Goal: Task Accomplishment & Management: Complete application form

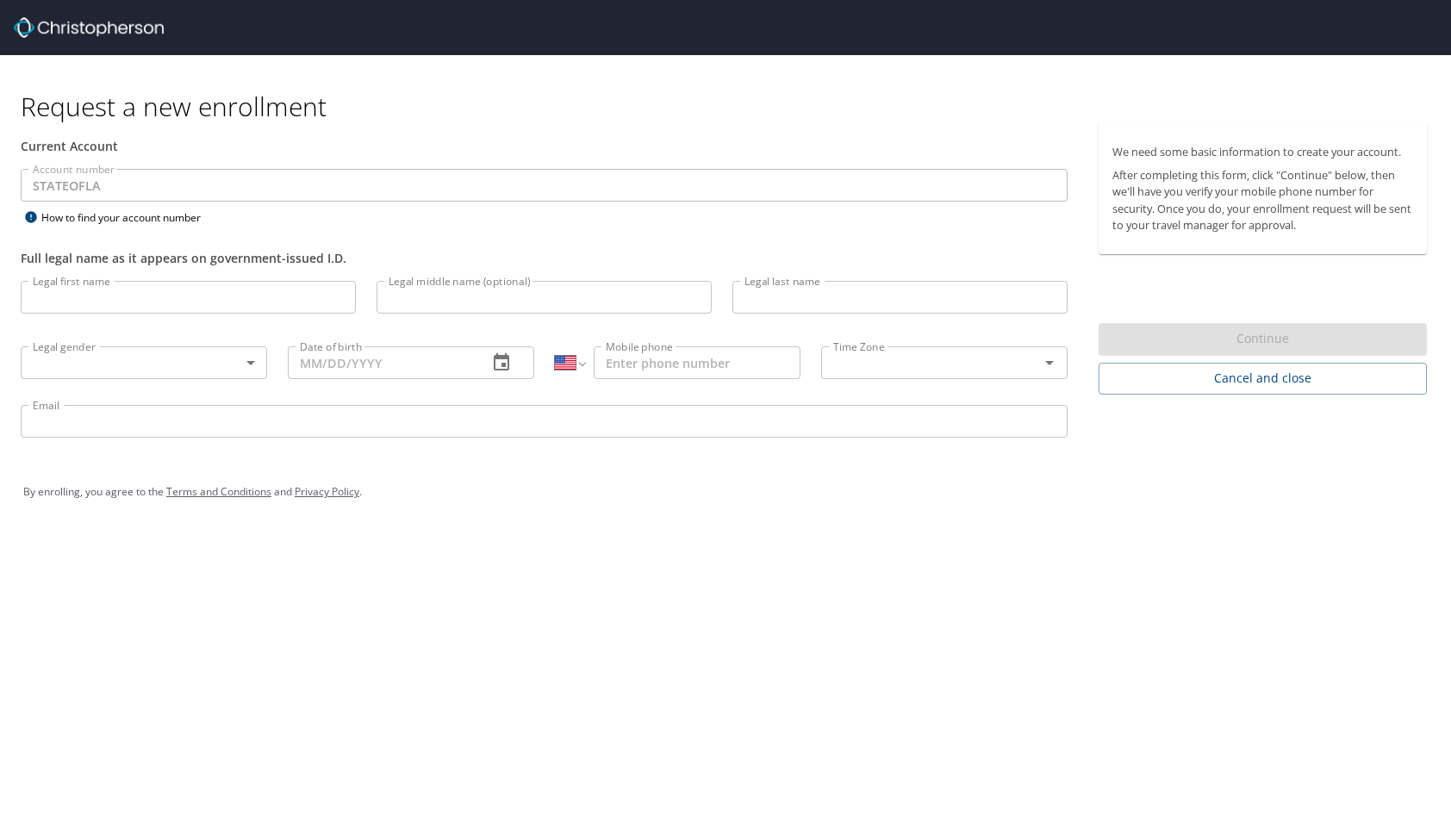
select select "US"
click at [229, 298] on input "Legal first name" at bounding box center [188, 297] width 335 height 32
type input "Brenda Robinson"
click at [253, 365] on body "Request a new enrollment Current Account Account number STATEOFLA Account numbe…" at bounding box center [725, 420] width 1451 height 840
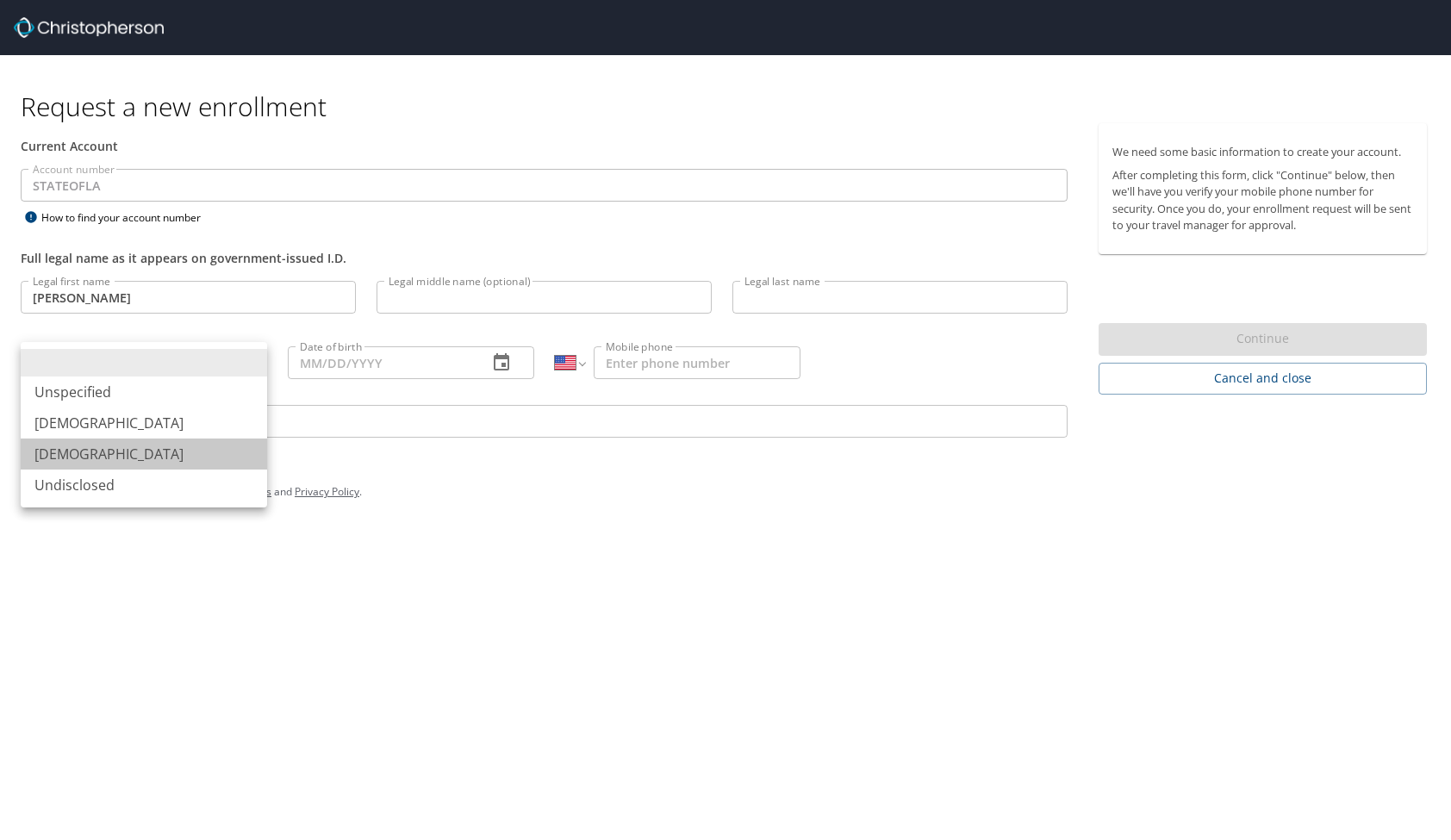
click at [191, 461] on li "Female" at bounding box center [144, 454] width 247 height 31
type input "Female"
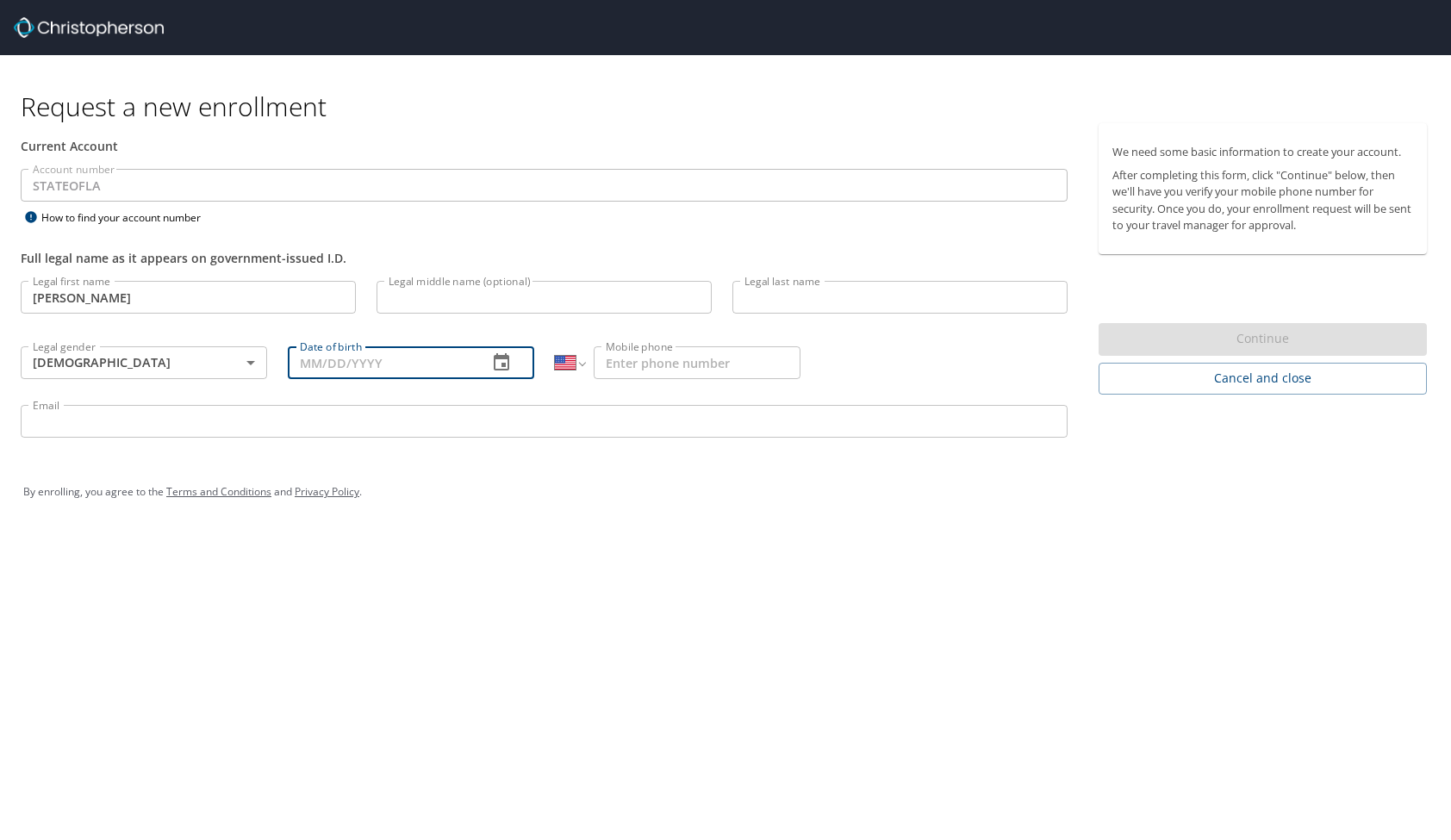
click at [442, 365] on input "Date of birth" at bounding box center [381, 362] width 186 height 32
type input "04/27/1965"
click at [695, 361] on input "Mobile phone" at bounding box center [697, 362] width 207 height 32
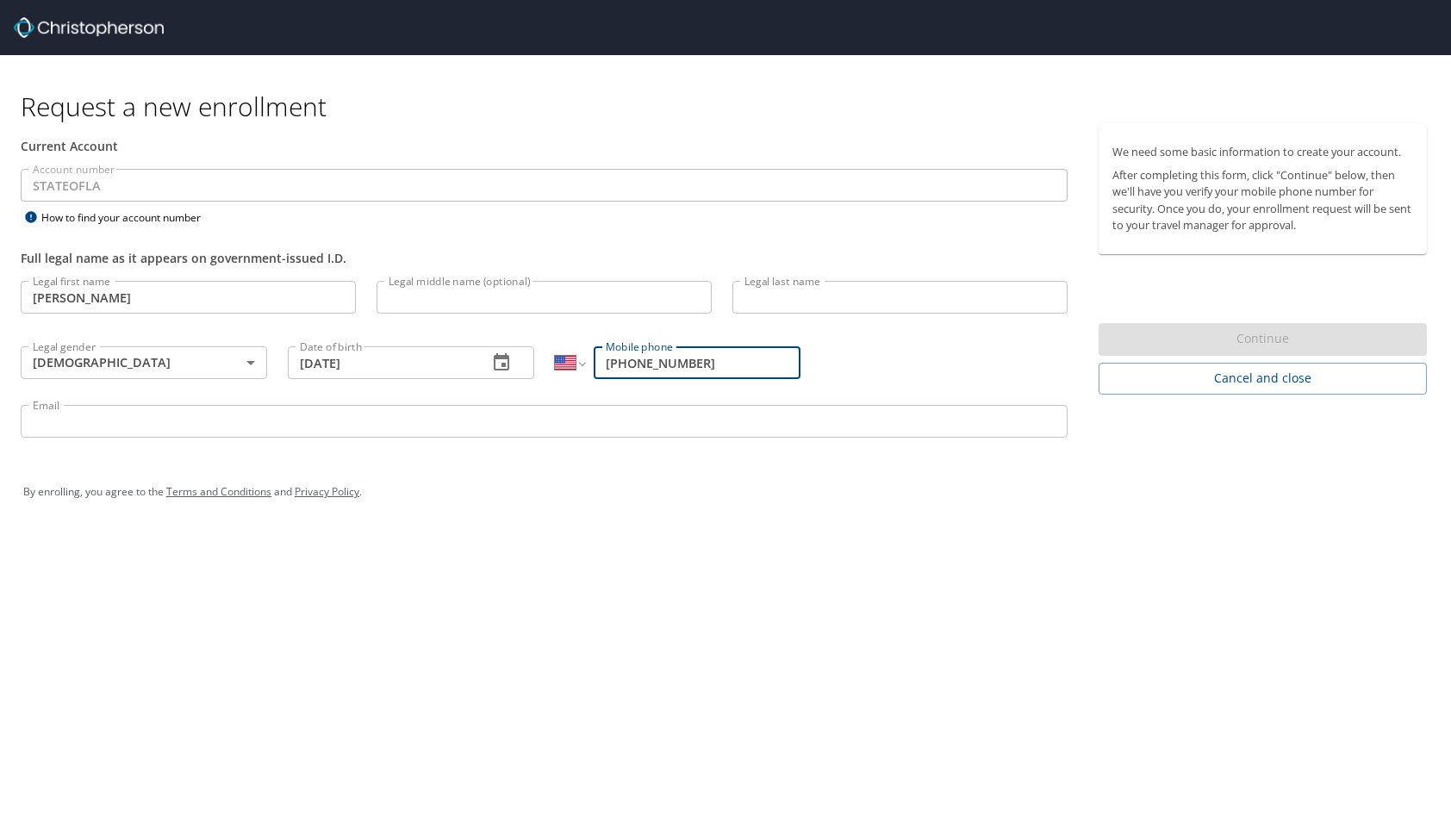
type input "(225) 279-2076"
click at [144, 297] on input "Brenda Robinson" at bounding box center [188, 297] width 335 height 32
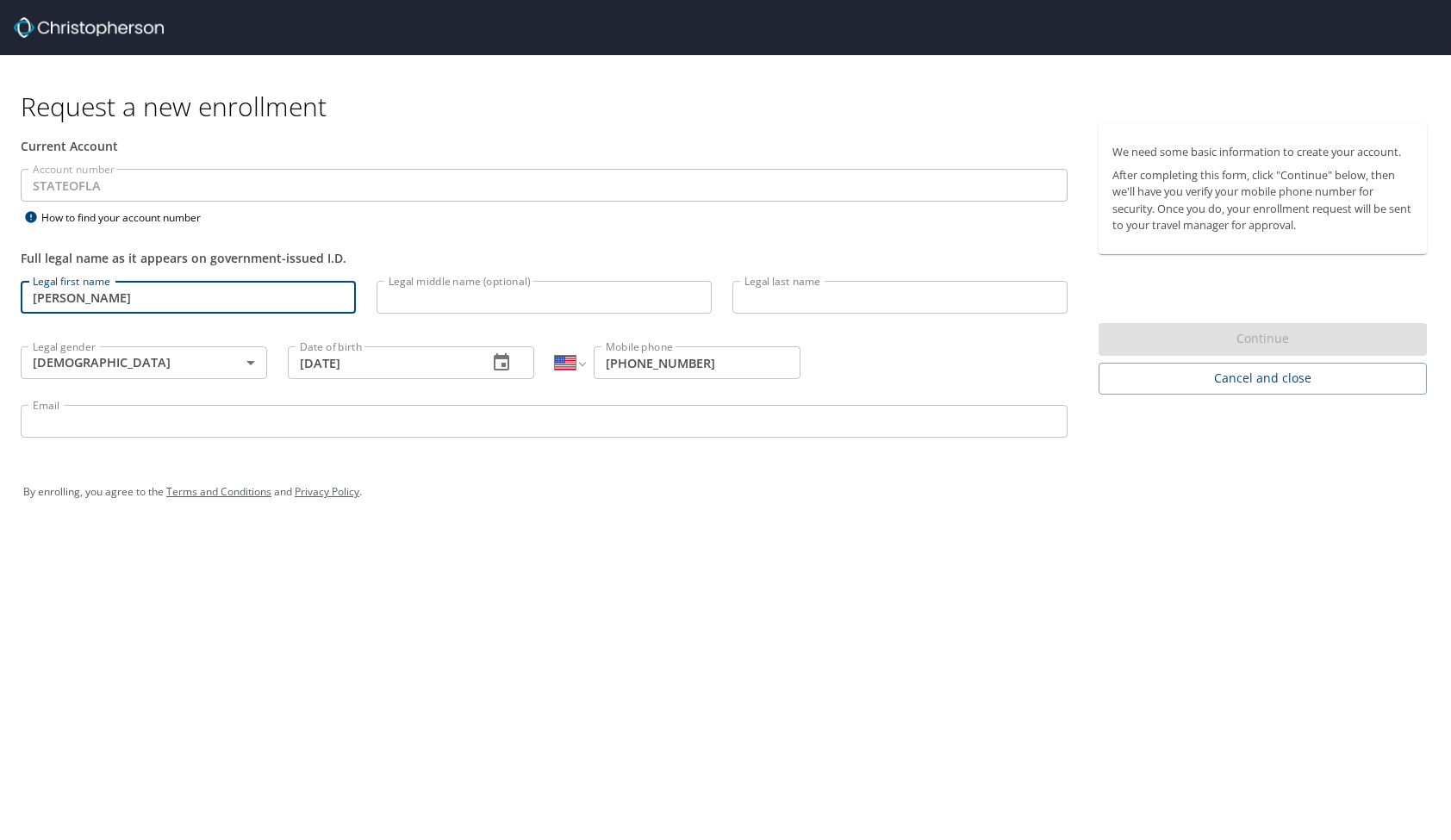
type input "[PERSON_NAME]"
click at [760, 300] on input "Legal last name" at bounding box center [900, 297] width 335 height 32
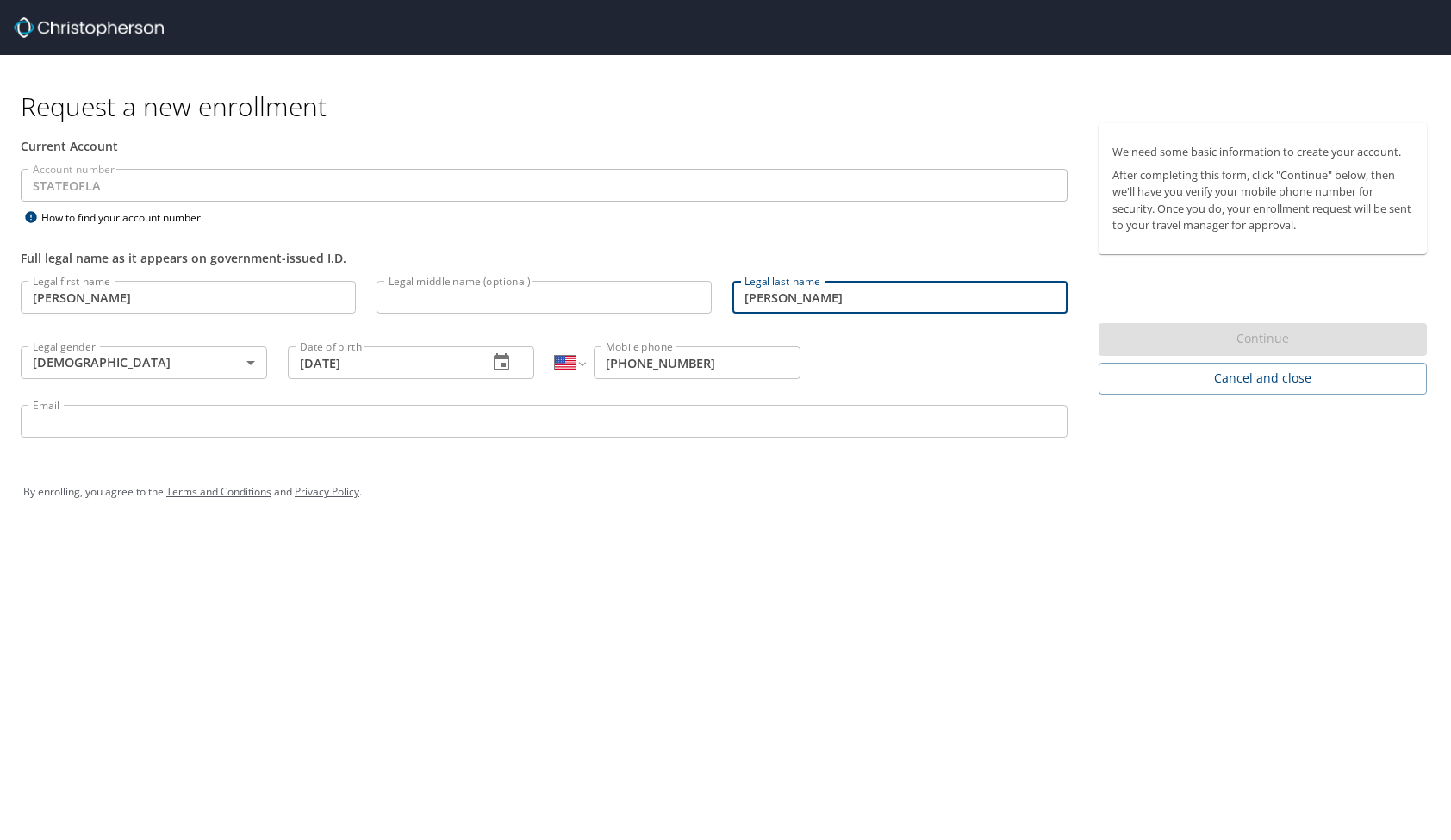
type input "Robinson"
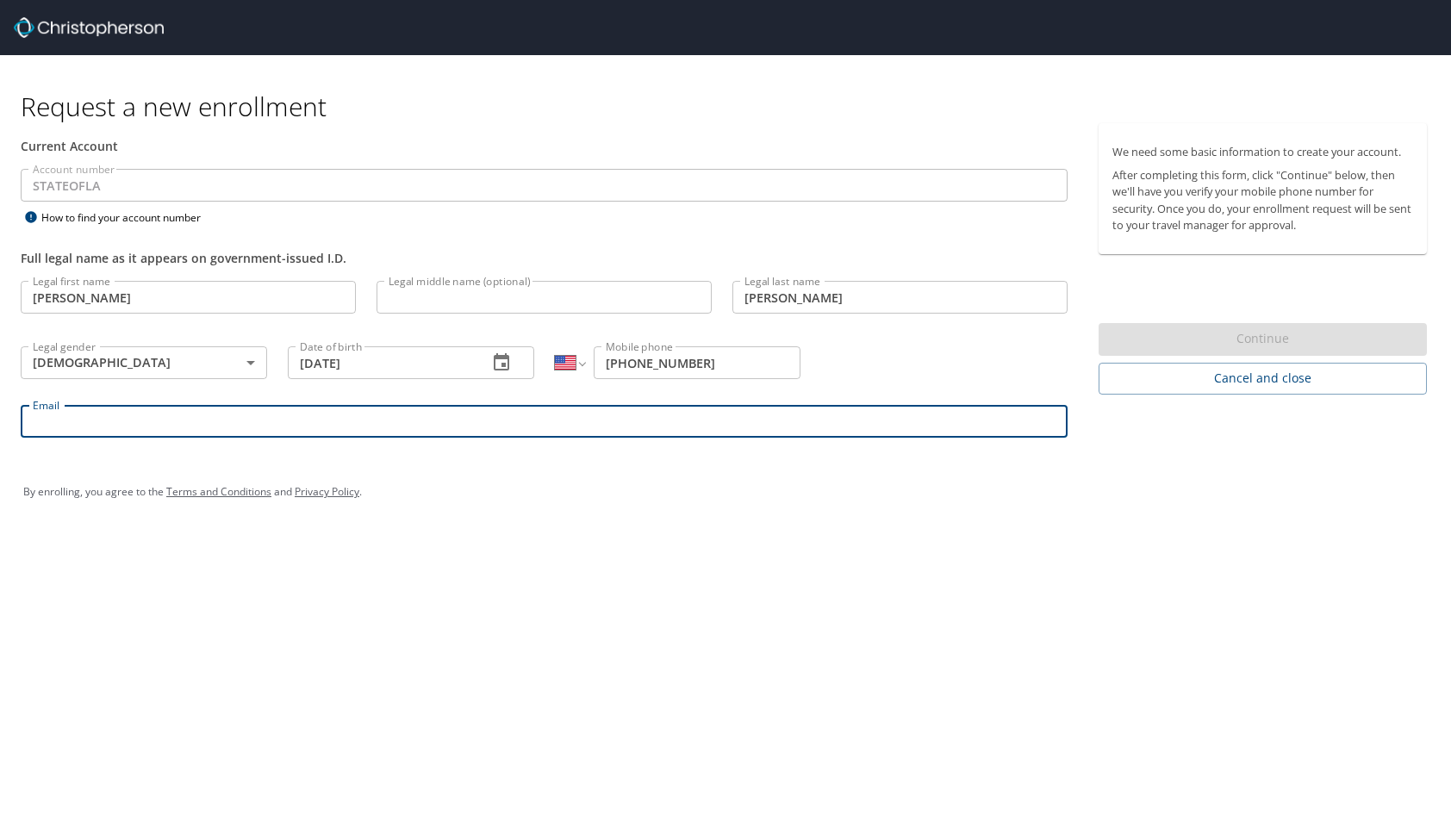
click at [344, 422] on input "Email" at bounding box center [544, 421] width 1047 height 32
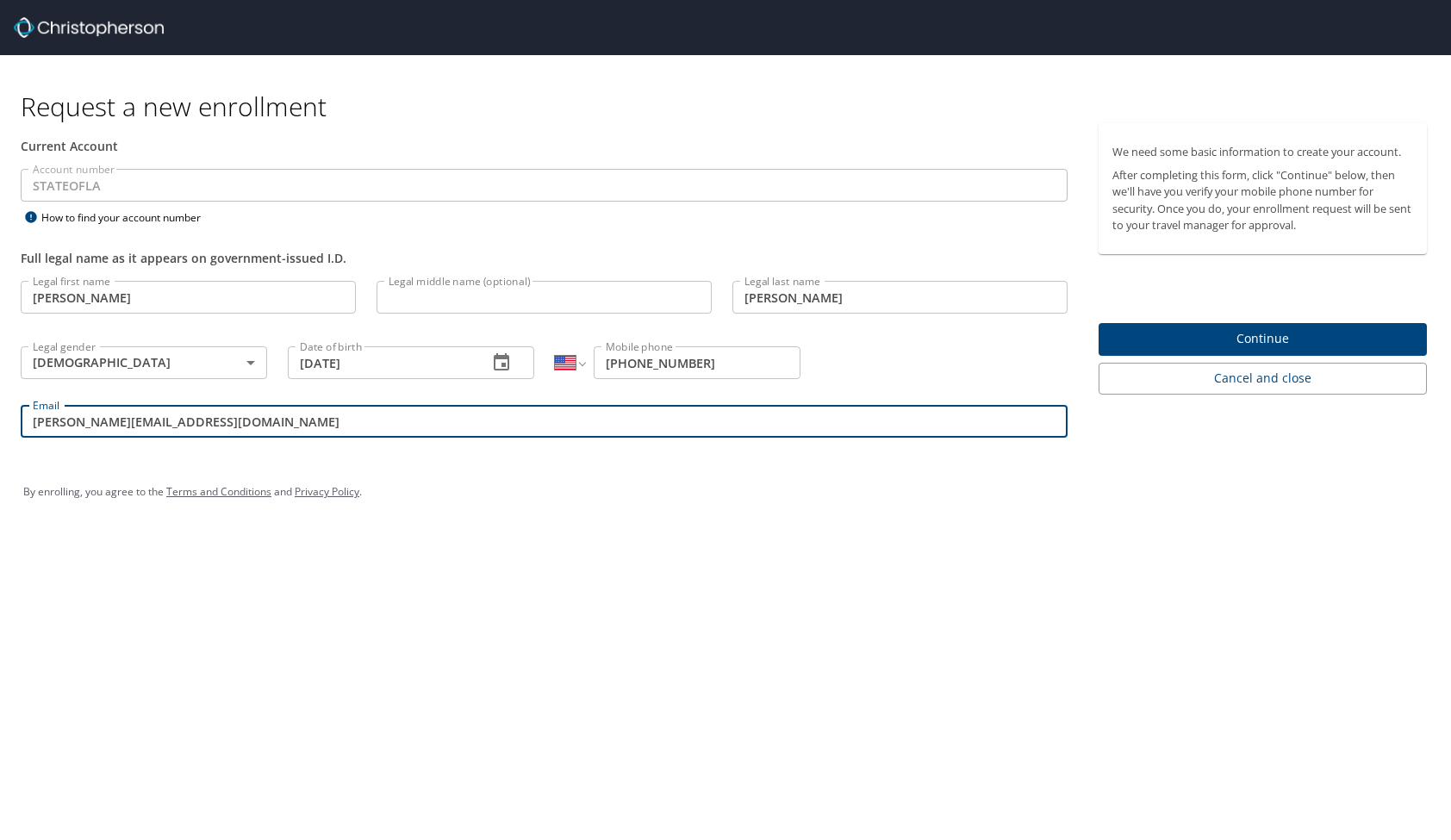
type input "Brenda_robinson@subr.edu"
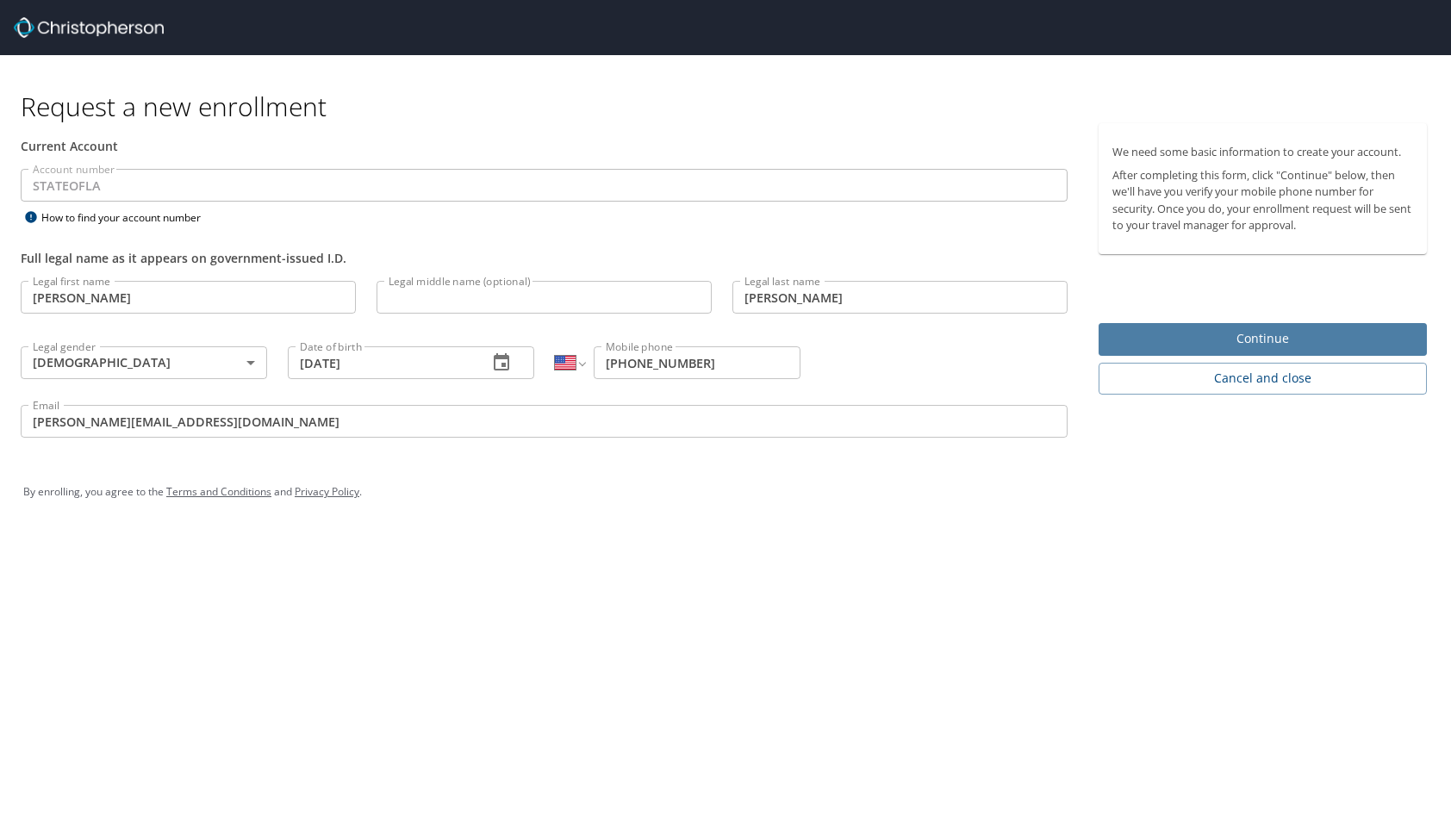
click at [1219, 333] on span "Continue" at bounding box center [1263, 339] width 301 height 22
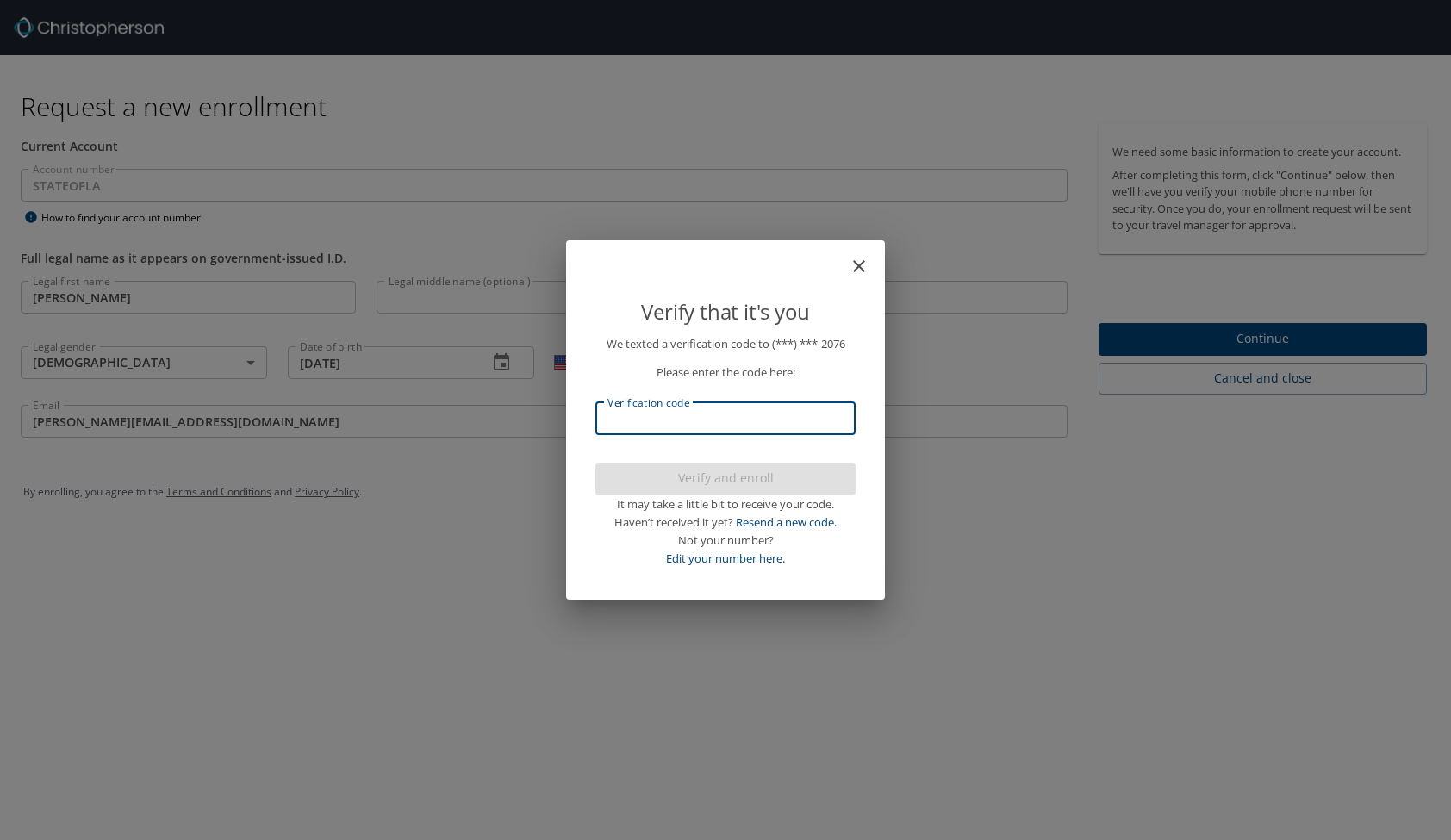
click at [701, 425] on input "Verification code" at bounding box center [725, 418] width 261 height 32
type input "271154"
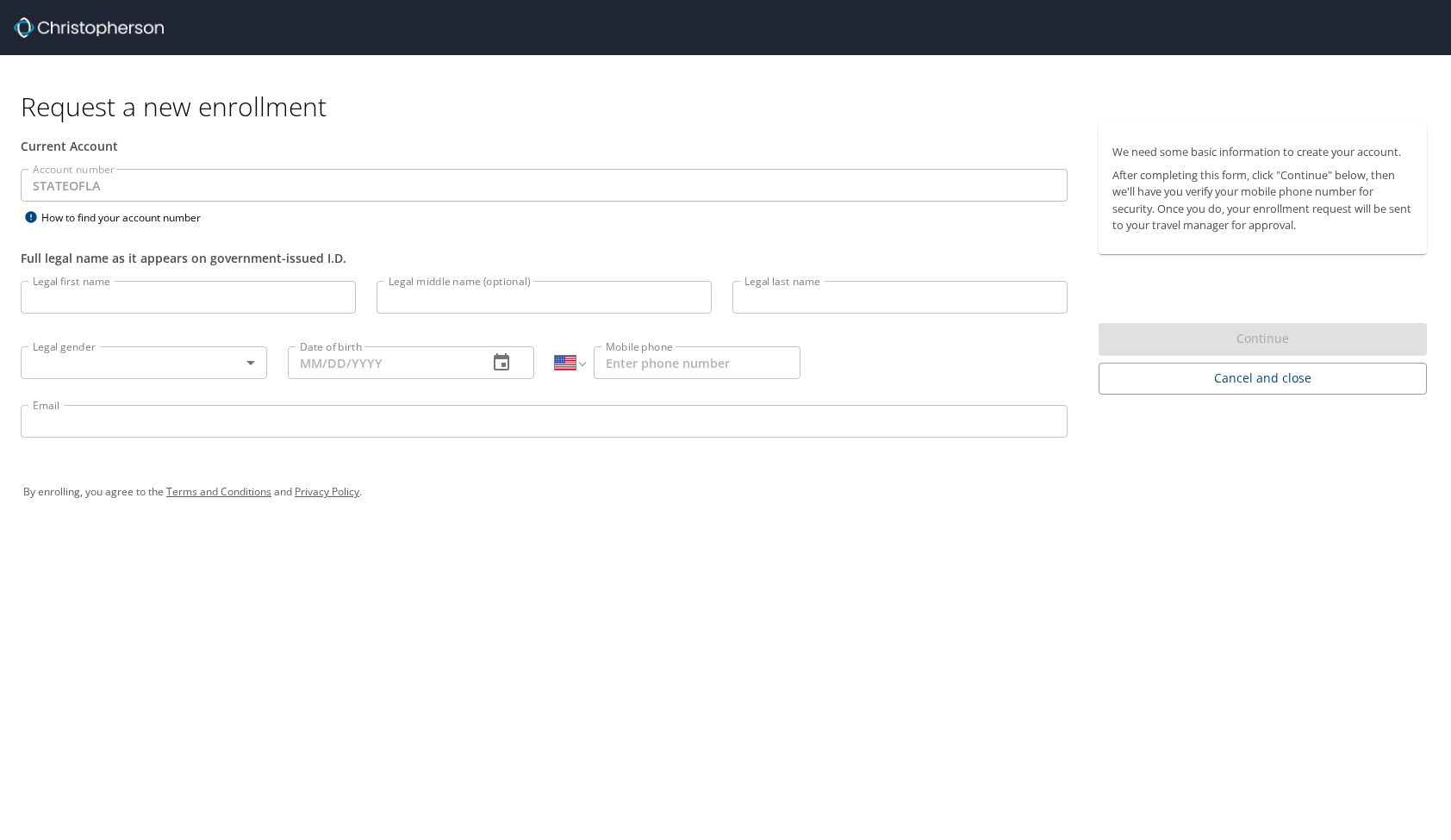
select select "US"
click at [108, 295] on input "Legal first name" at bounding box center [188, 297] width 335 height 32
type input "Brenda"
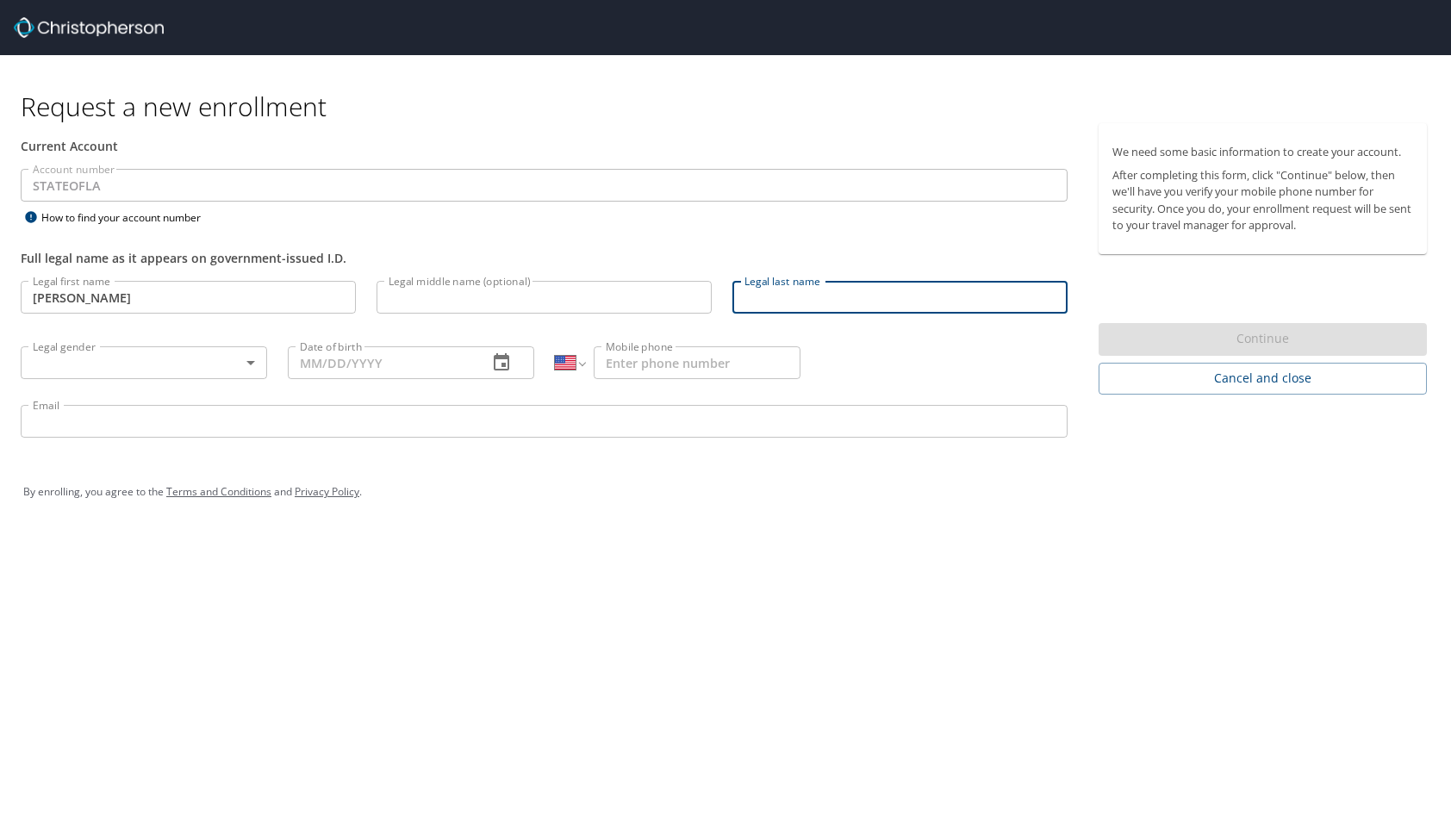
click at [763, 301] on input "Legal last name" at bounding box center [900, 297] width 335 height 32
type input "Robinson"
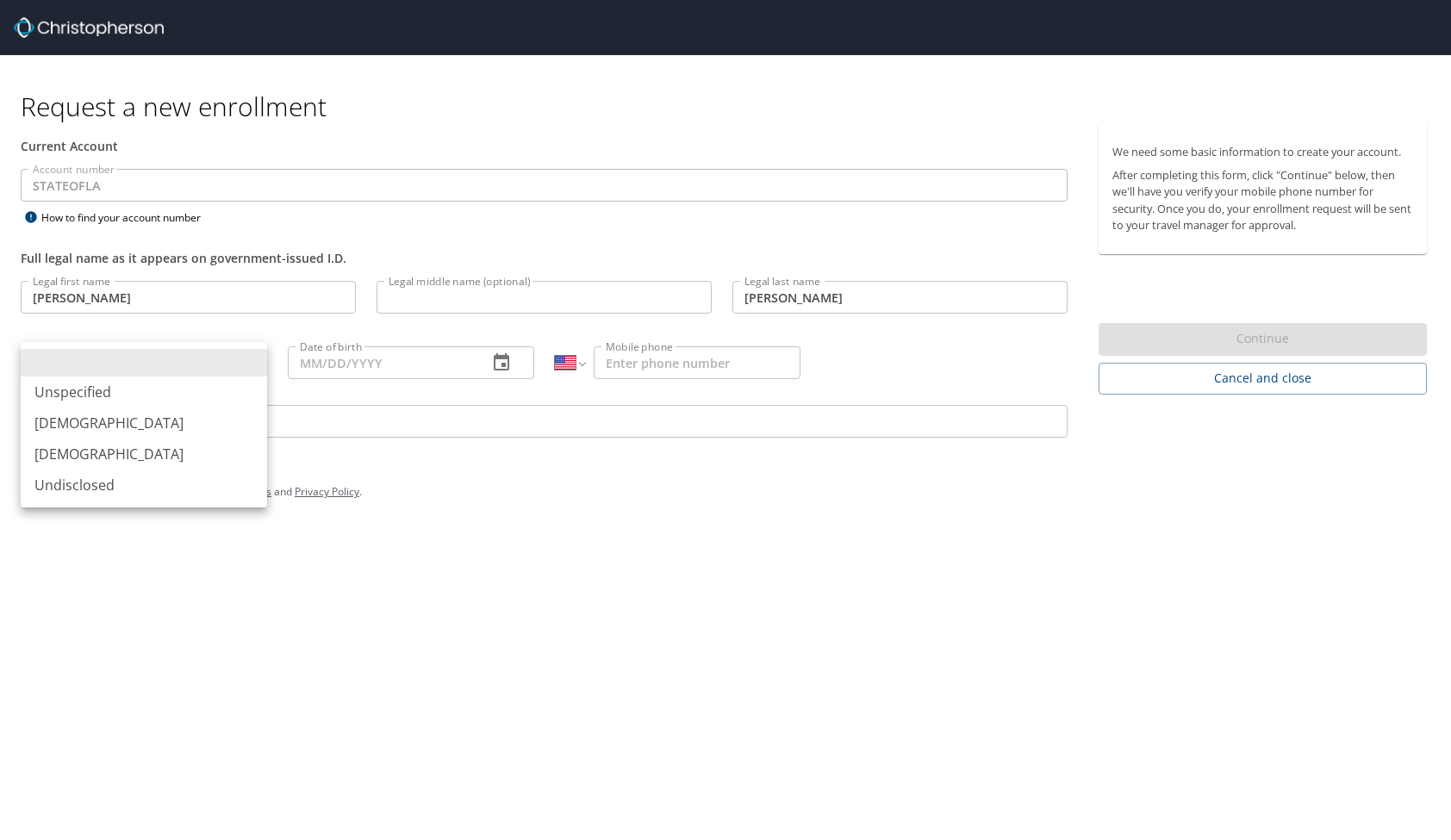
click at [252, 366] on body "Request a new enrollment Current Account Account number STATEOFLA Account numbe…" at bounding box center [725, 420] width 1451 height 840
click at [174, 455] on li "Female" at bounding box center [144, 454] width 247 height 31
type input "Female"
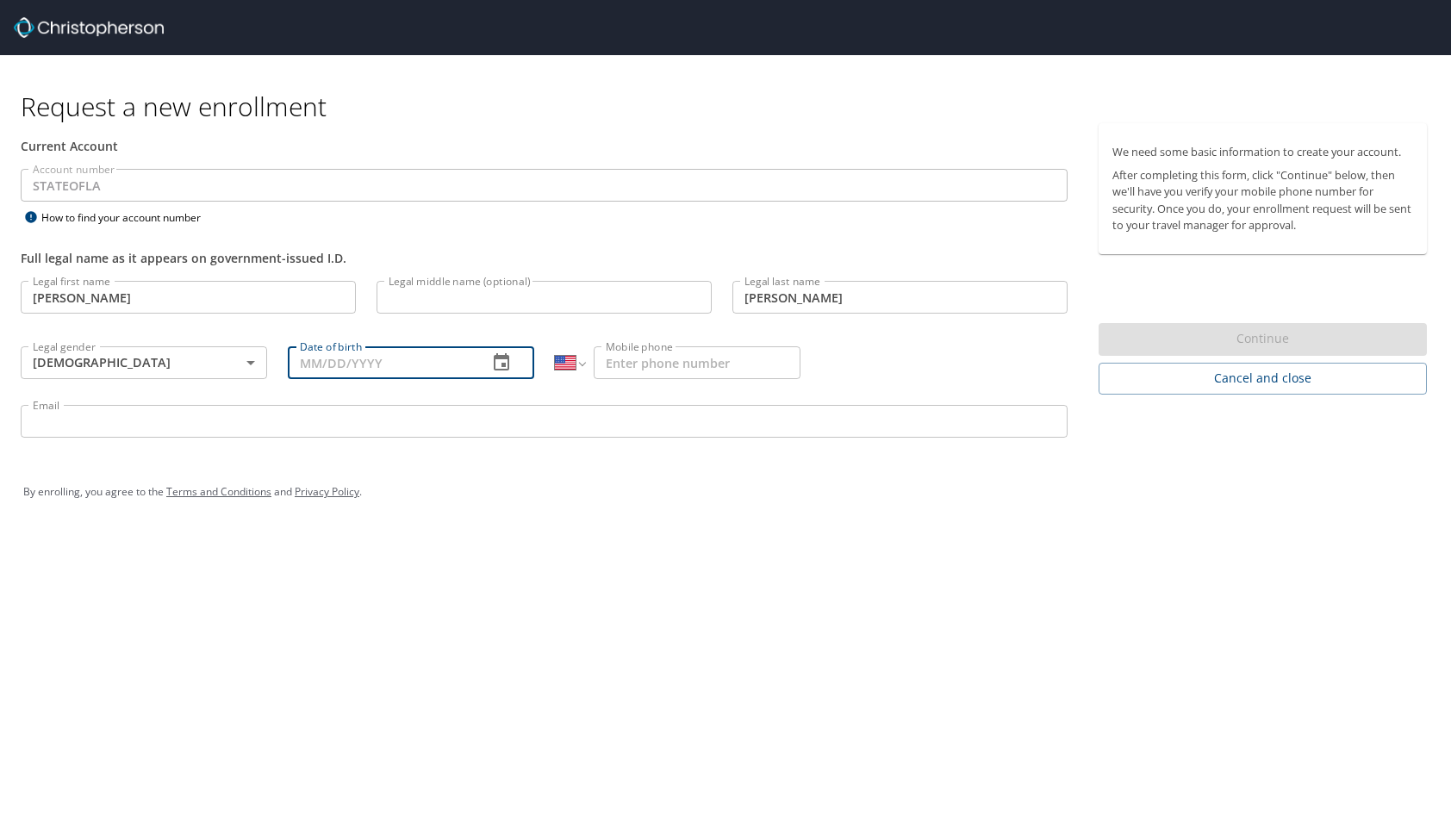
click at [421, 363] on input "Date of birth" at bounding box center [381, 362] width 186 height 32
type input "04/27/1965"
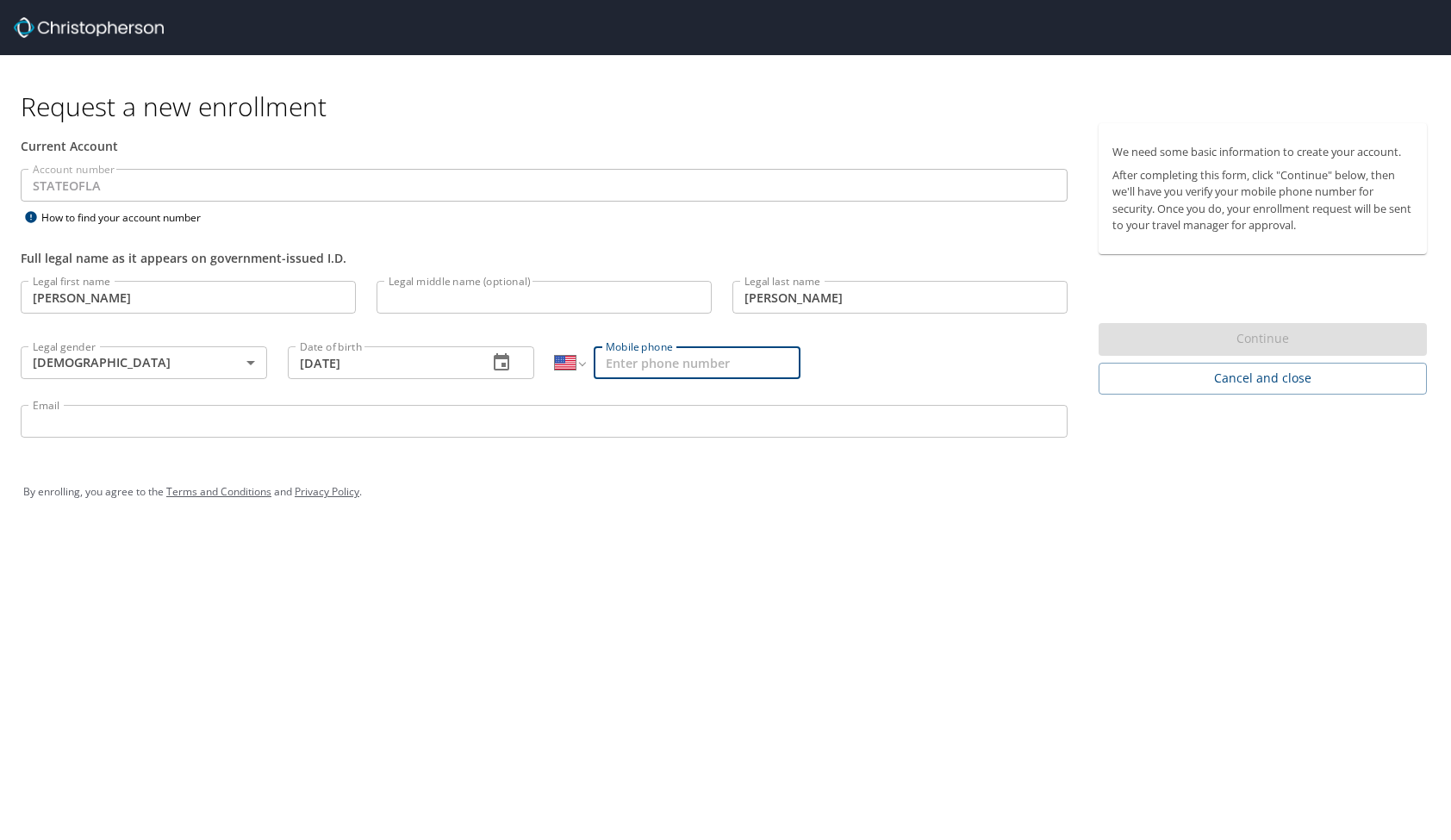
click at [705, 367] on input "Mobile phone" at bounding box center [697, 362] width 207 height 32
type input "(225) 279-2076"
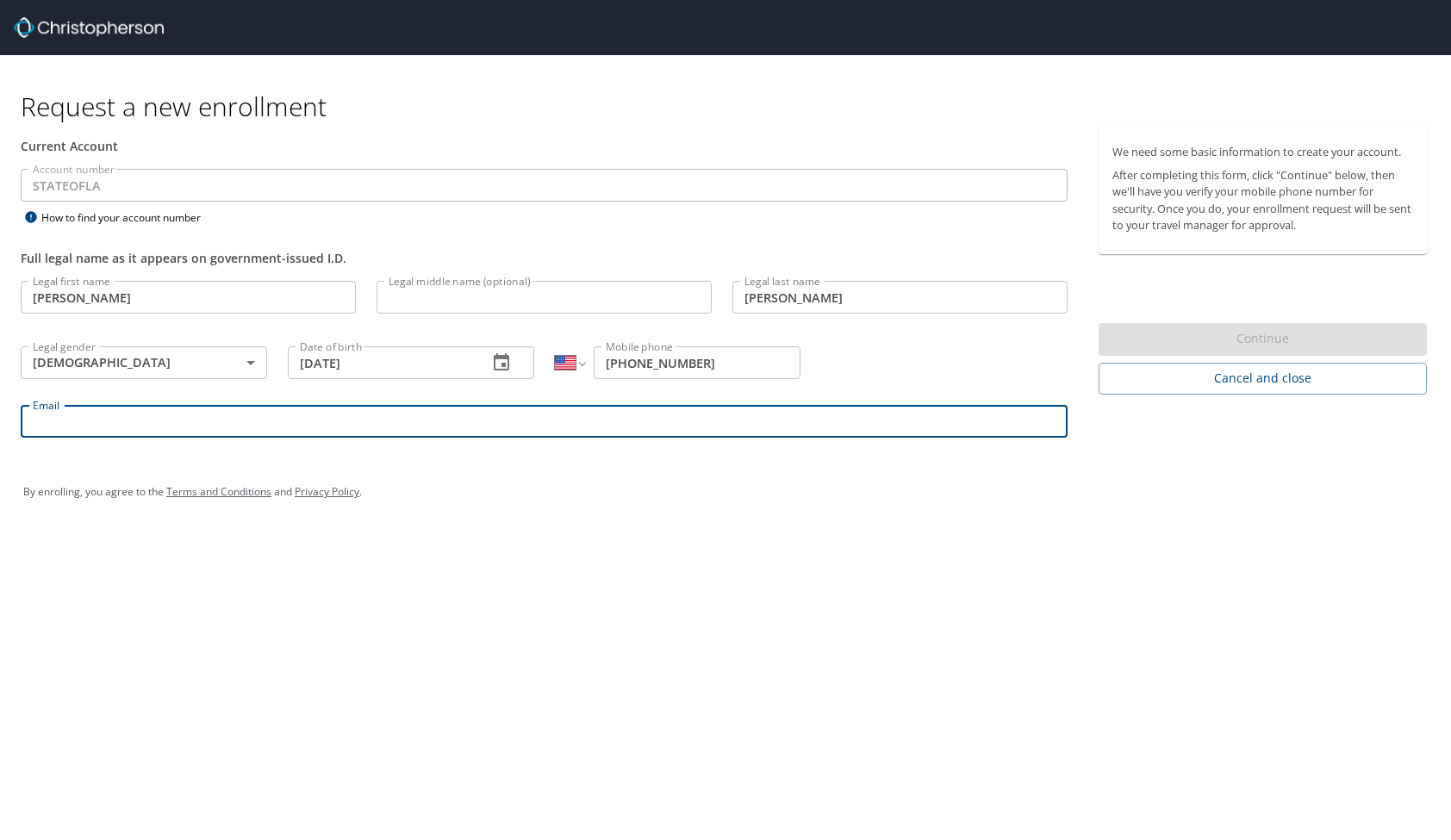
click at [282, 415] on input "Email" at bounding box center [544, 421] width 1047 height 32
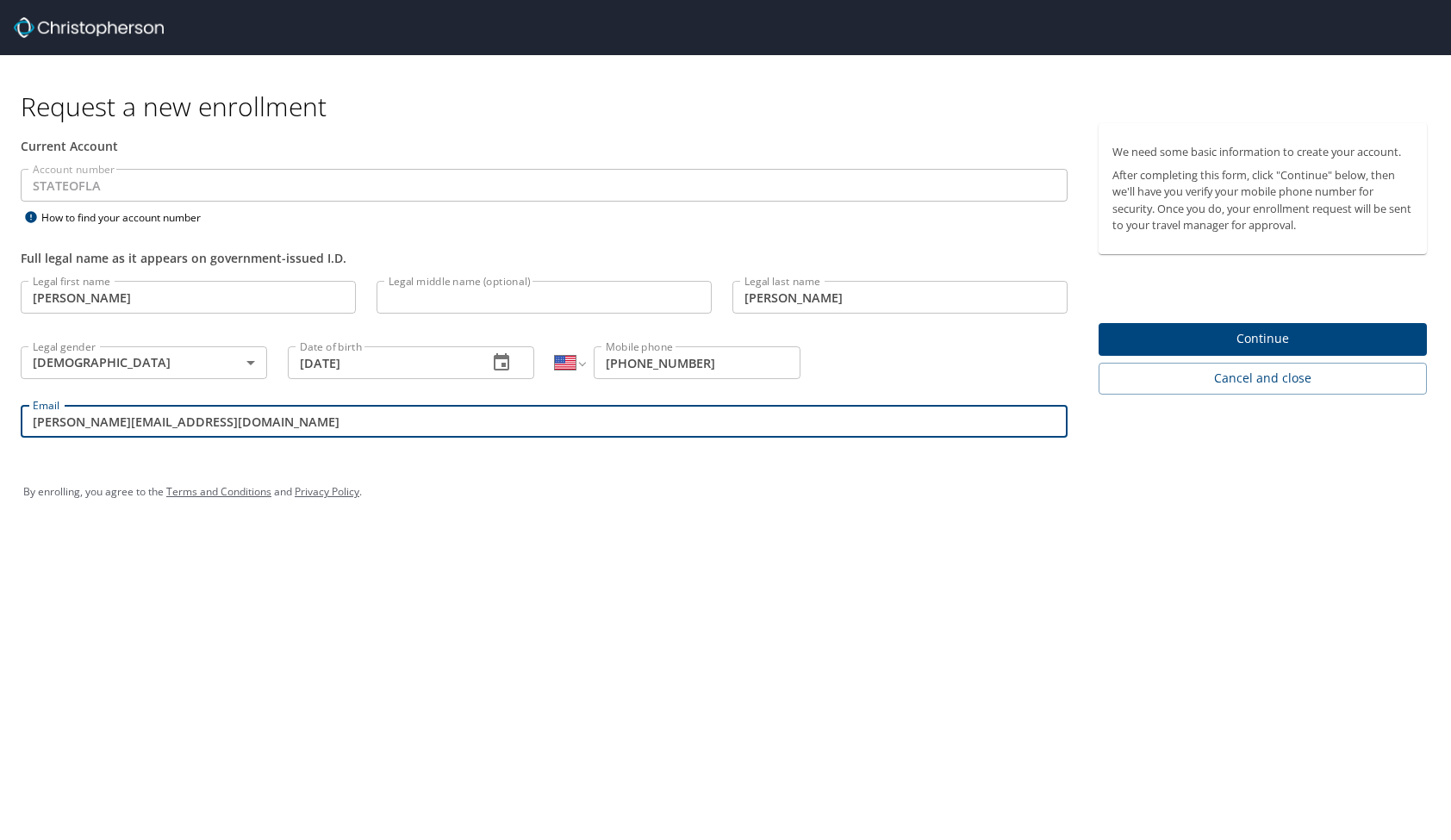
type input "Brenda_robinson@subr.edu"
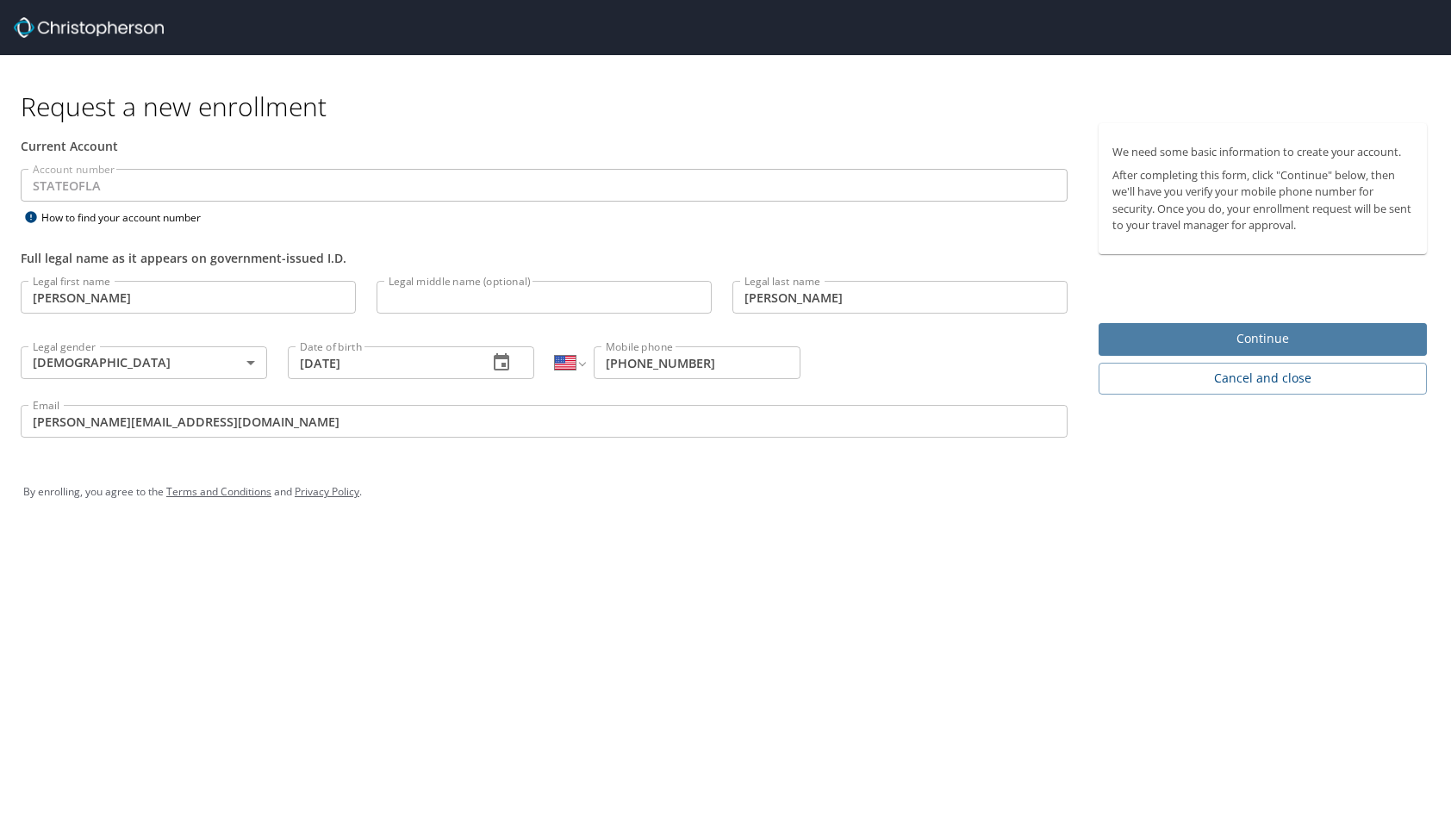
click at [1254, 333] on span "Continue" at bounding box center [1263, 339] width 301 height 22
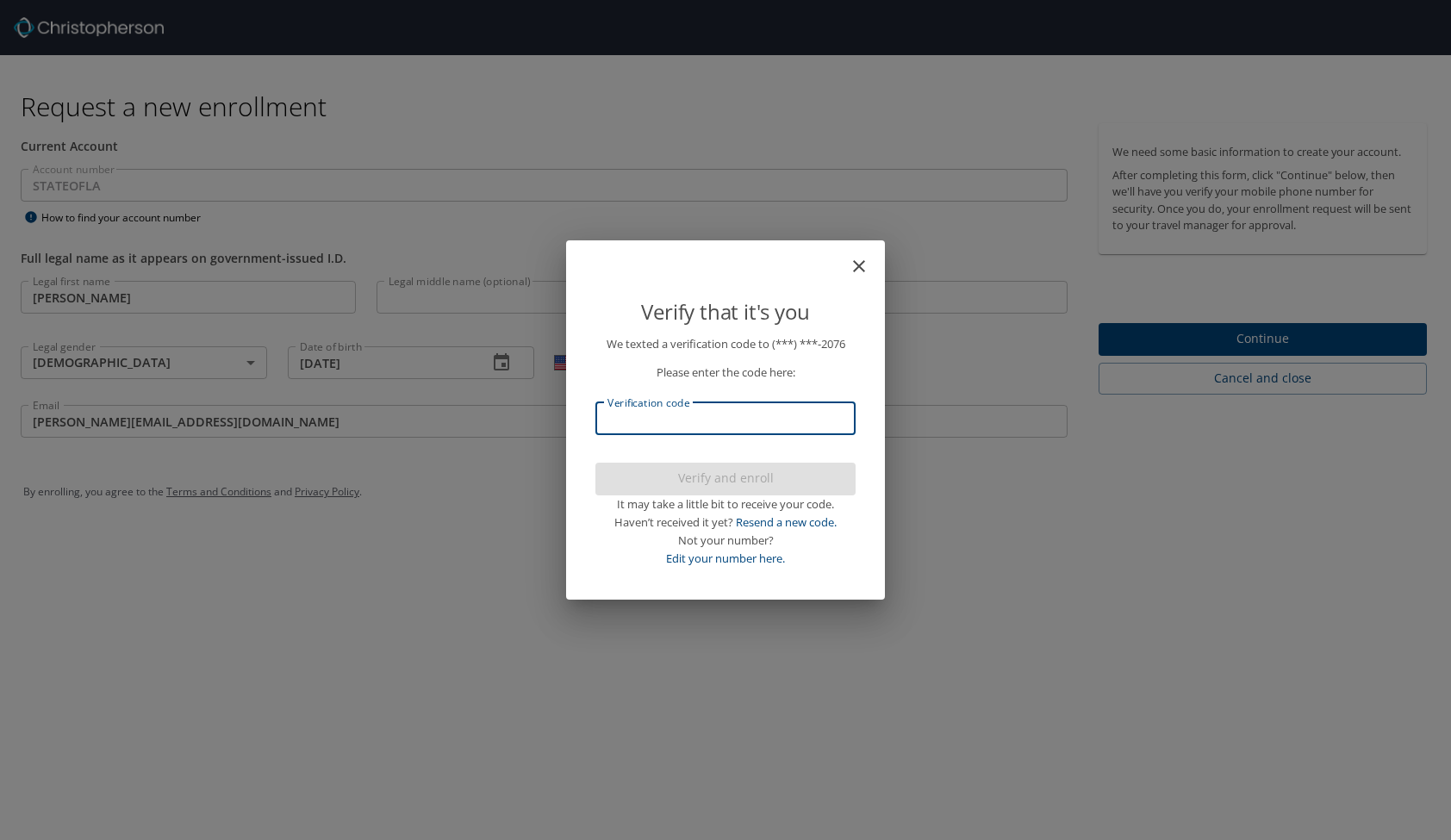
click at [725, 416] on input "Verification code" at bounding box center [725, 418] width 261 height 32
type input "590056"
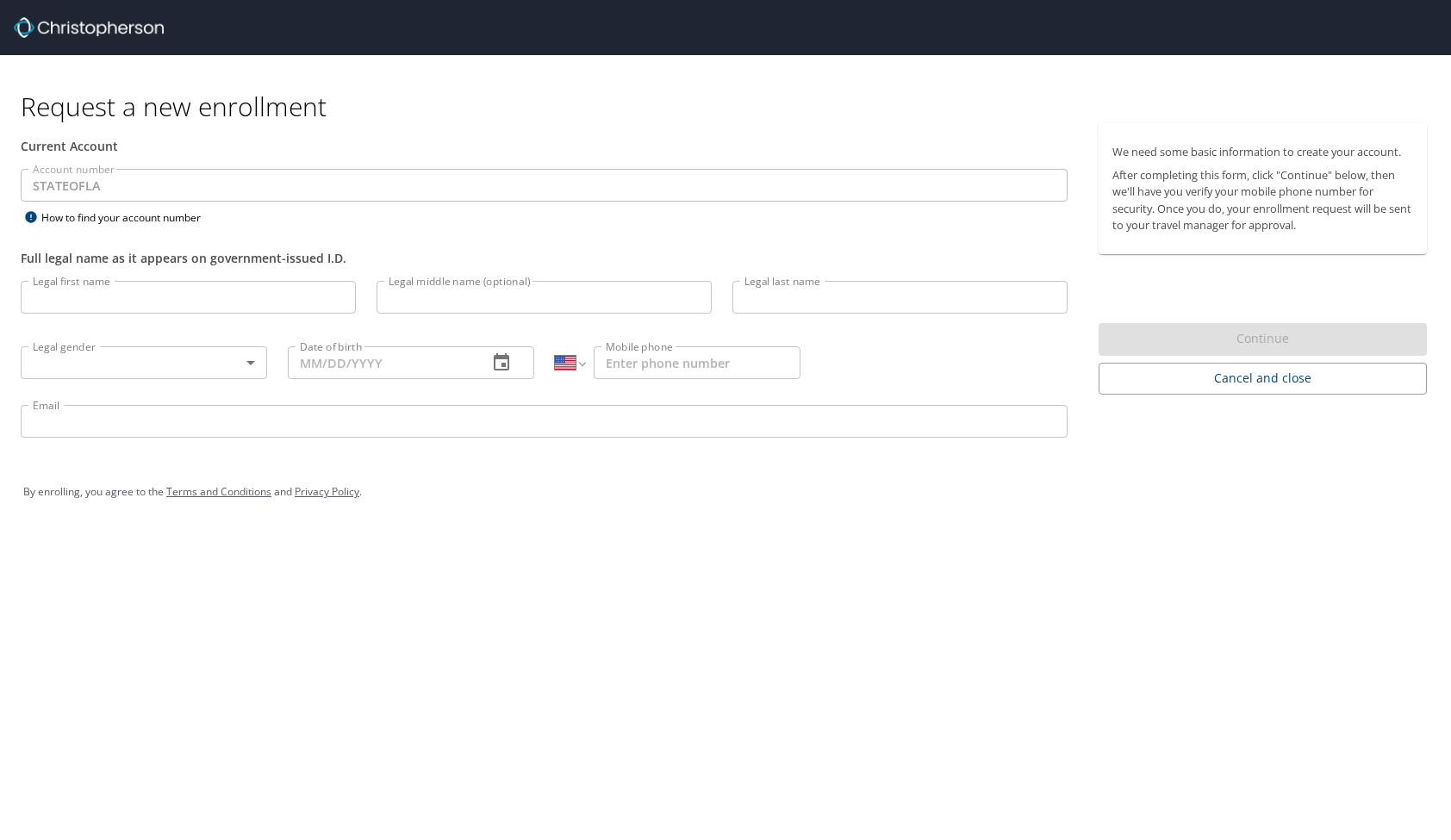
select select "US"
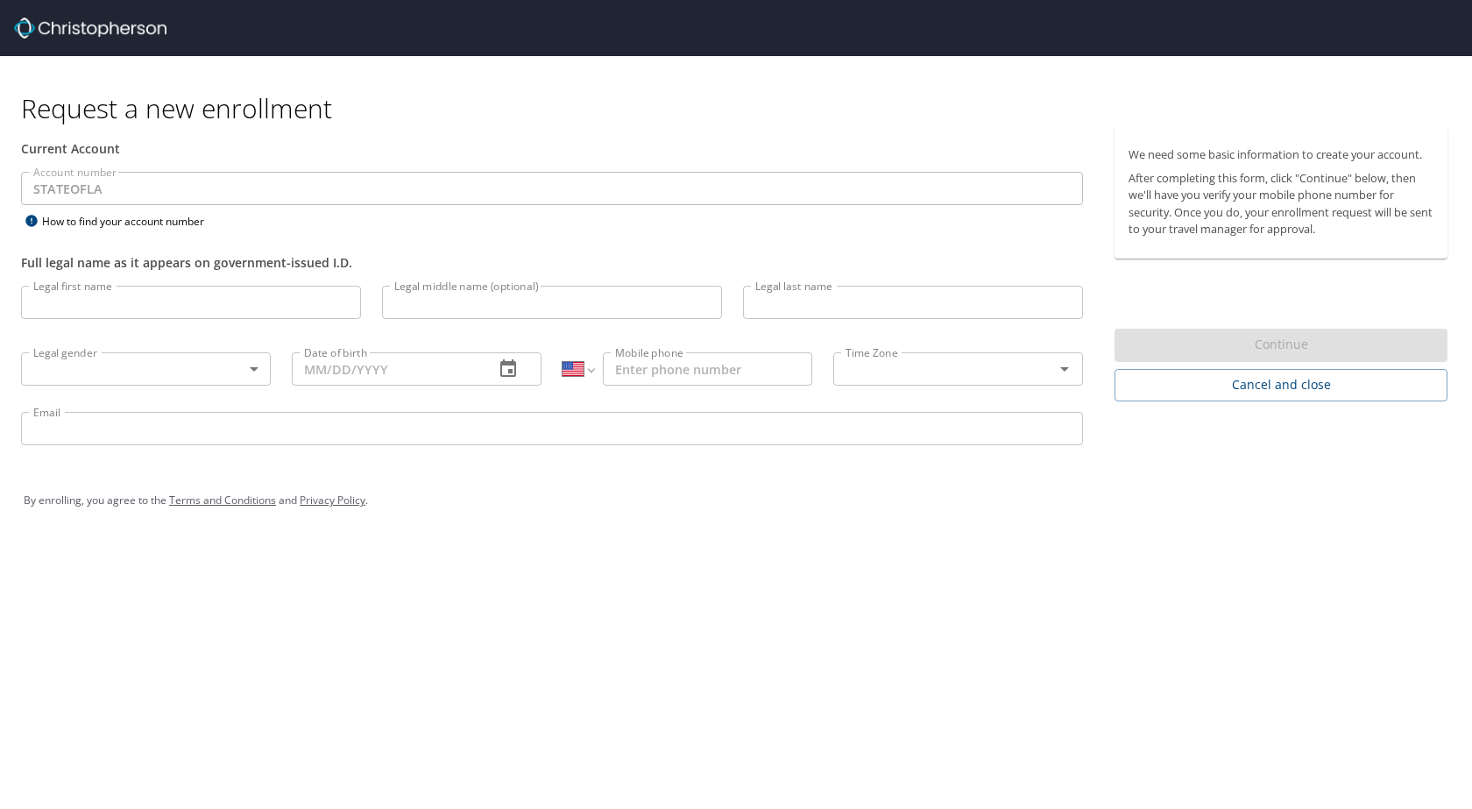
select select "US"
click at [1289, 387] on span "Cancel and close" at bounding box center [1280, 385] width 305 height 22
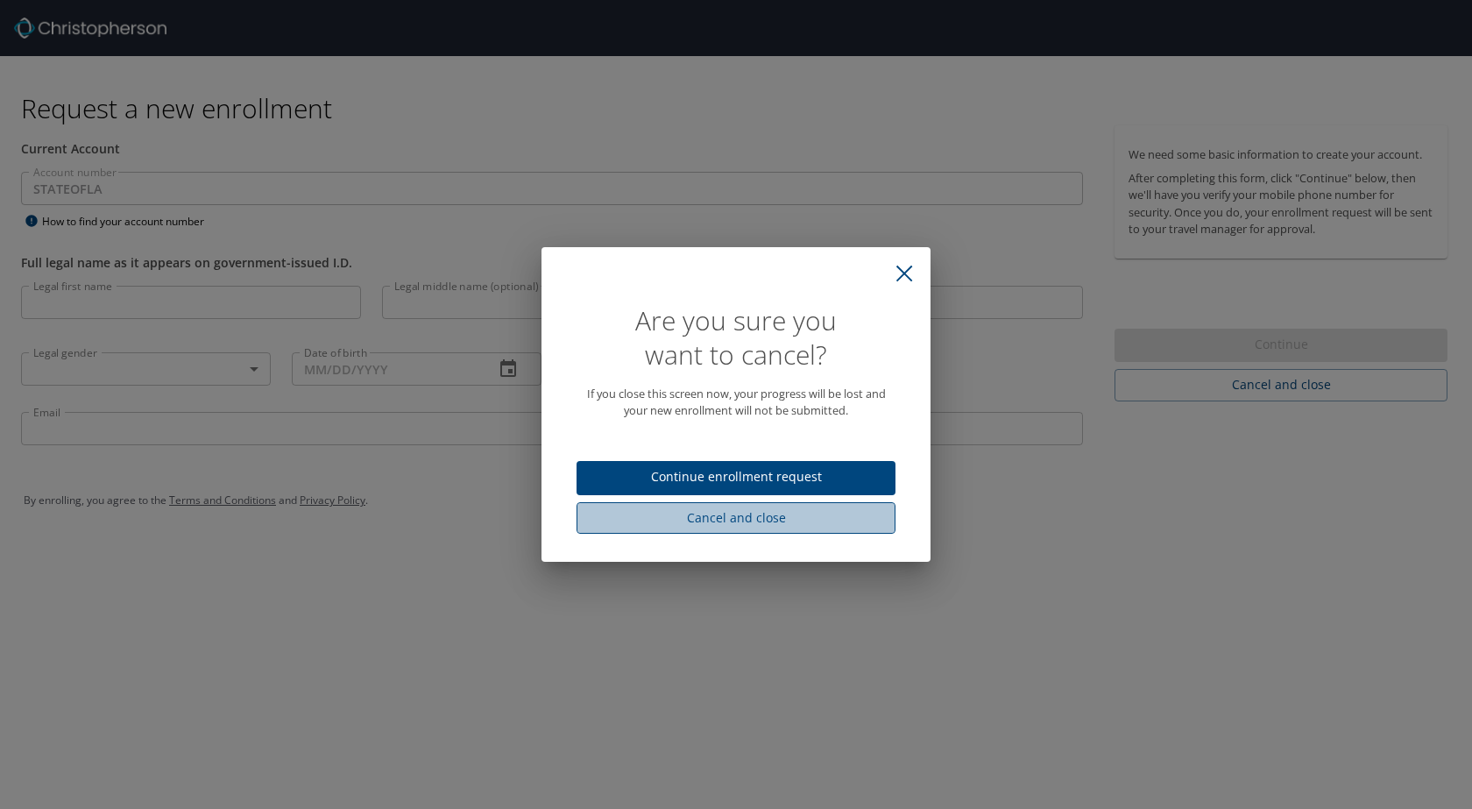
click at [778, 516] on span "Cancel and close" at bounding box center [735, 518] width 291 height 22
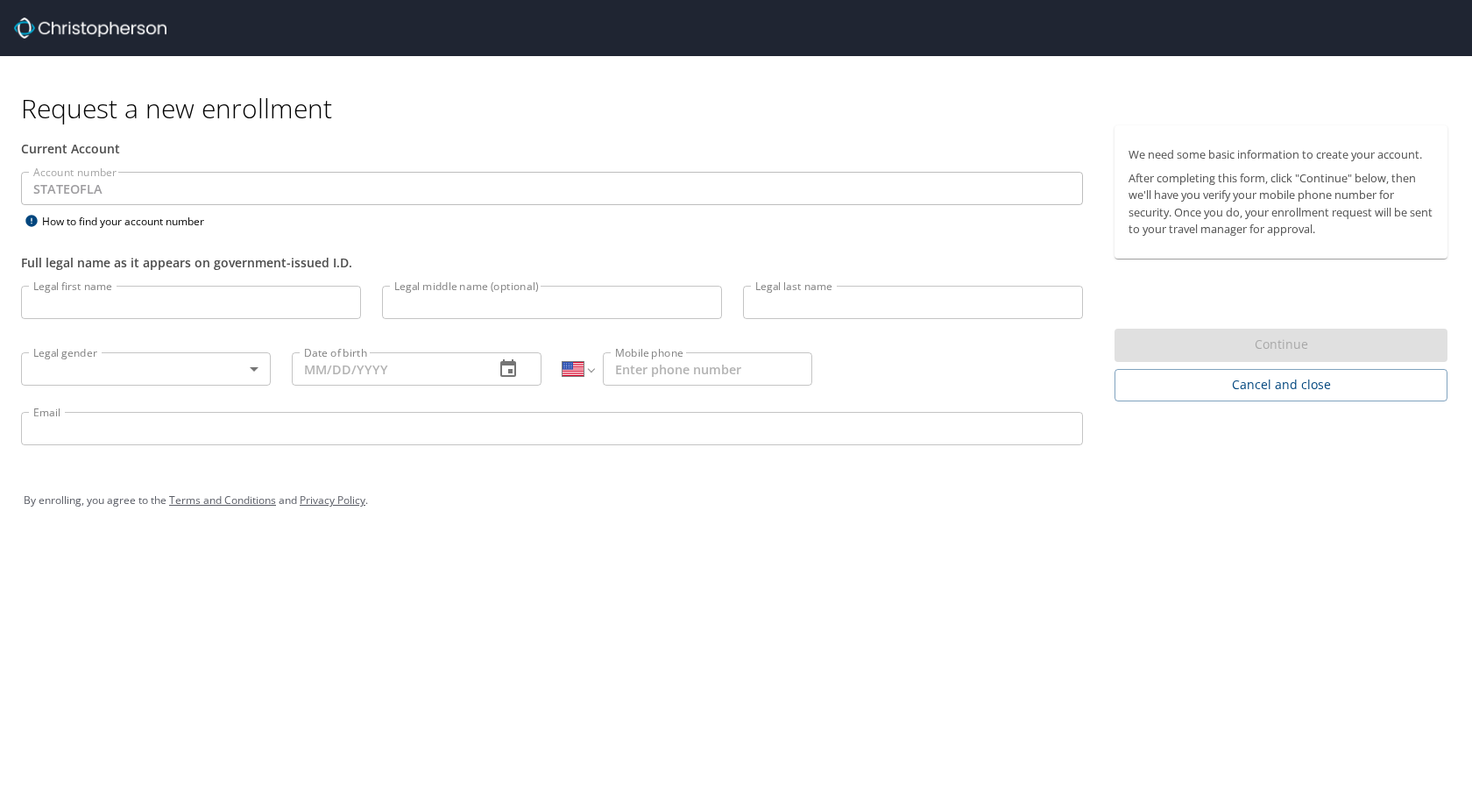
select select "US"
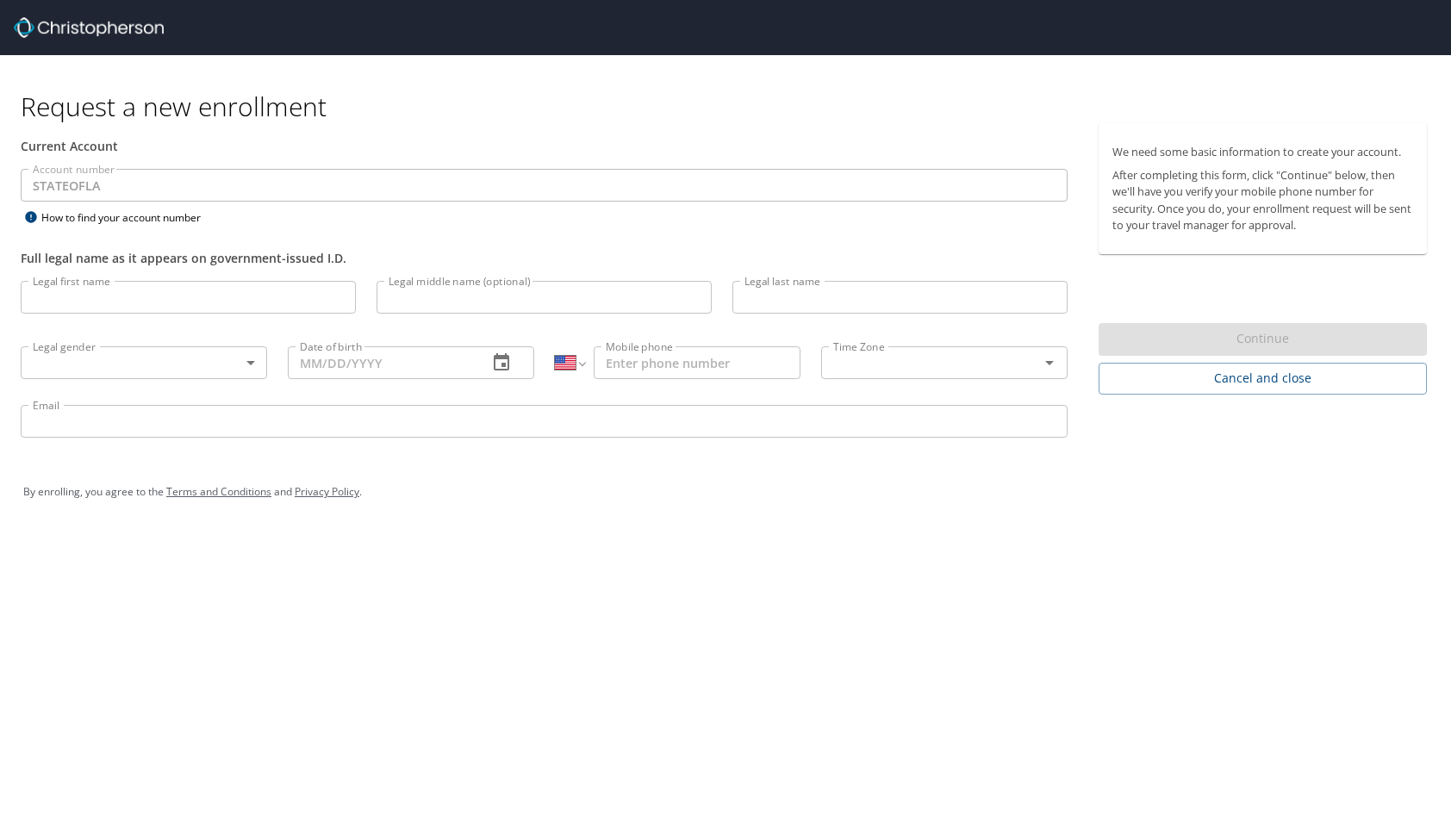
select select "US"
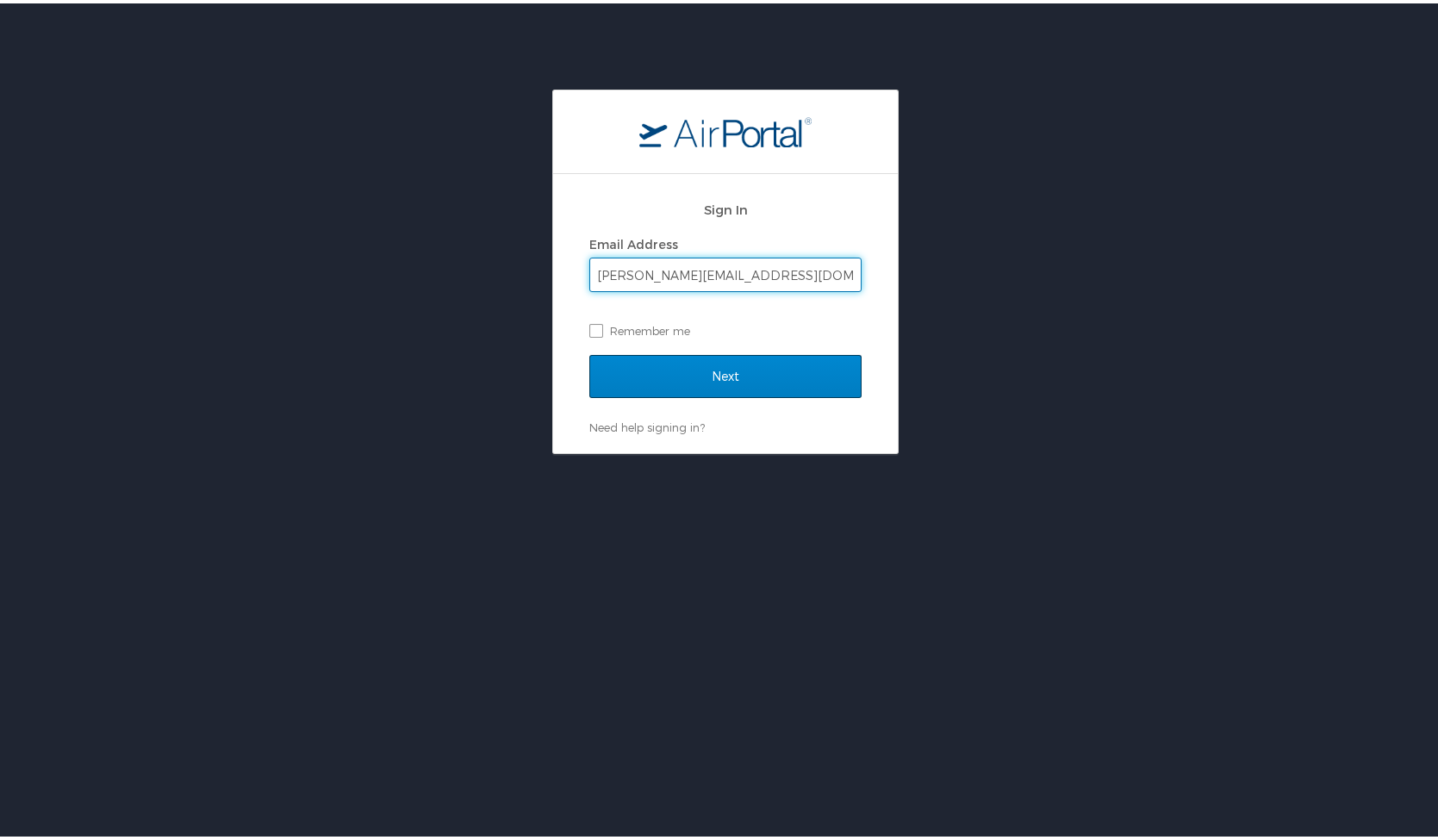
type input "[PERSON_NAME][EMAIL_ADDRESS][DOMAIN_NAME]"
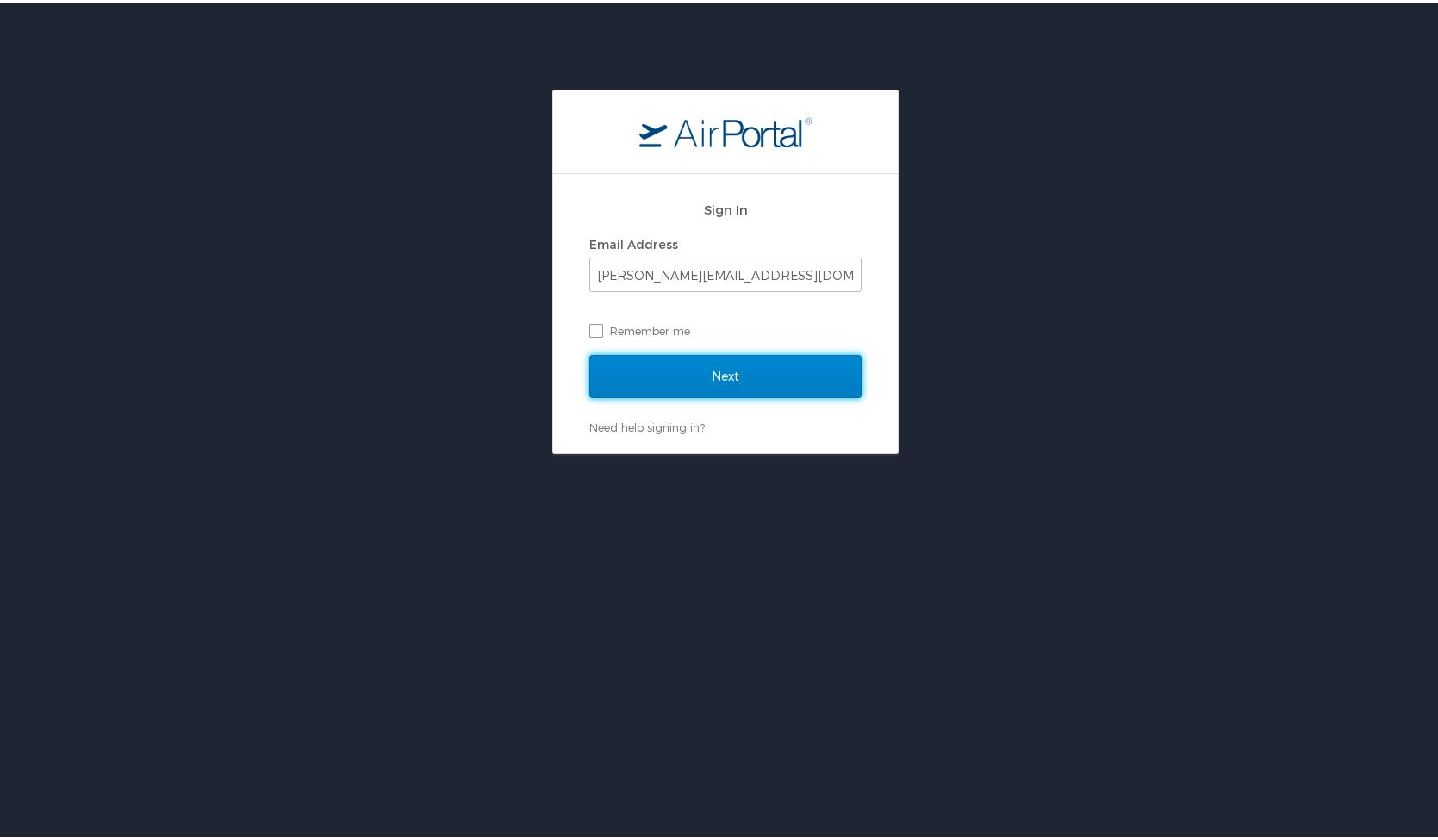
click at [722, 372] on input "Next" at bounding box center [725, 373] width 272 height 43
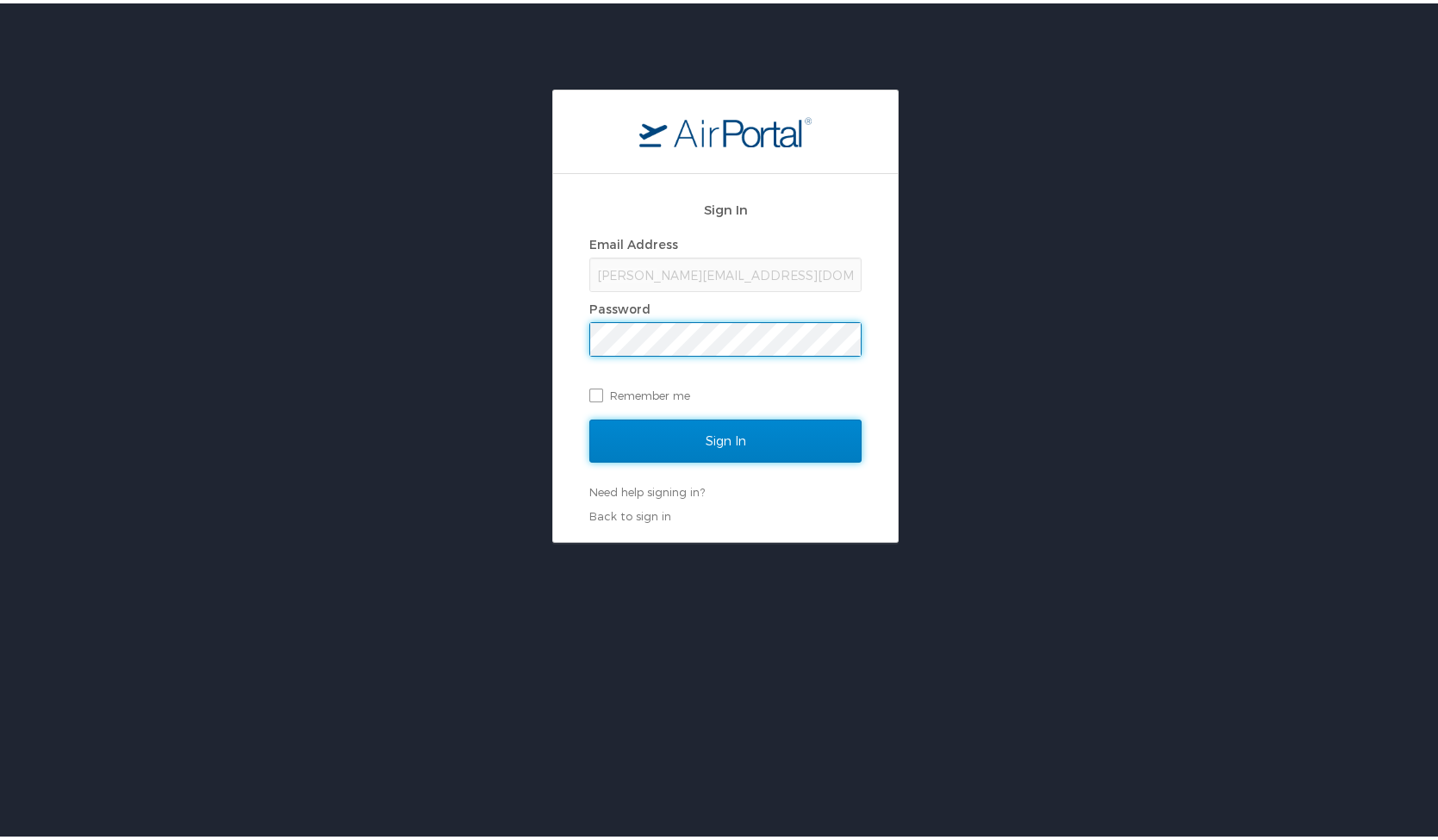
click at [707, 436] on input "Sign In" at bounding box center [725, 438] width 272 height 43
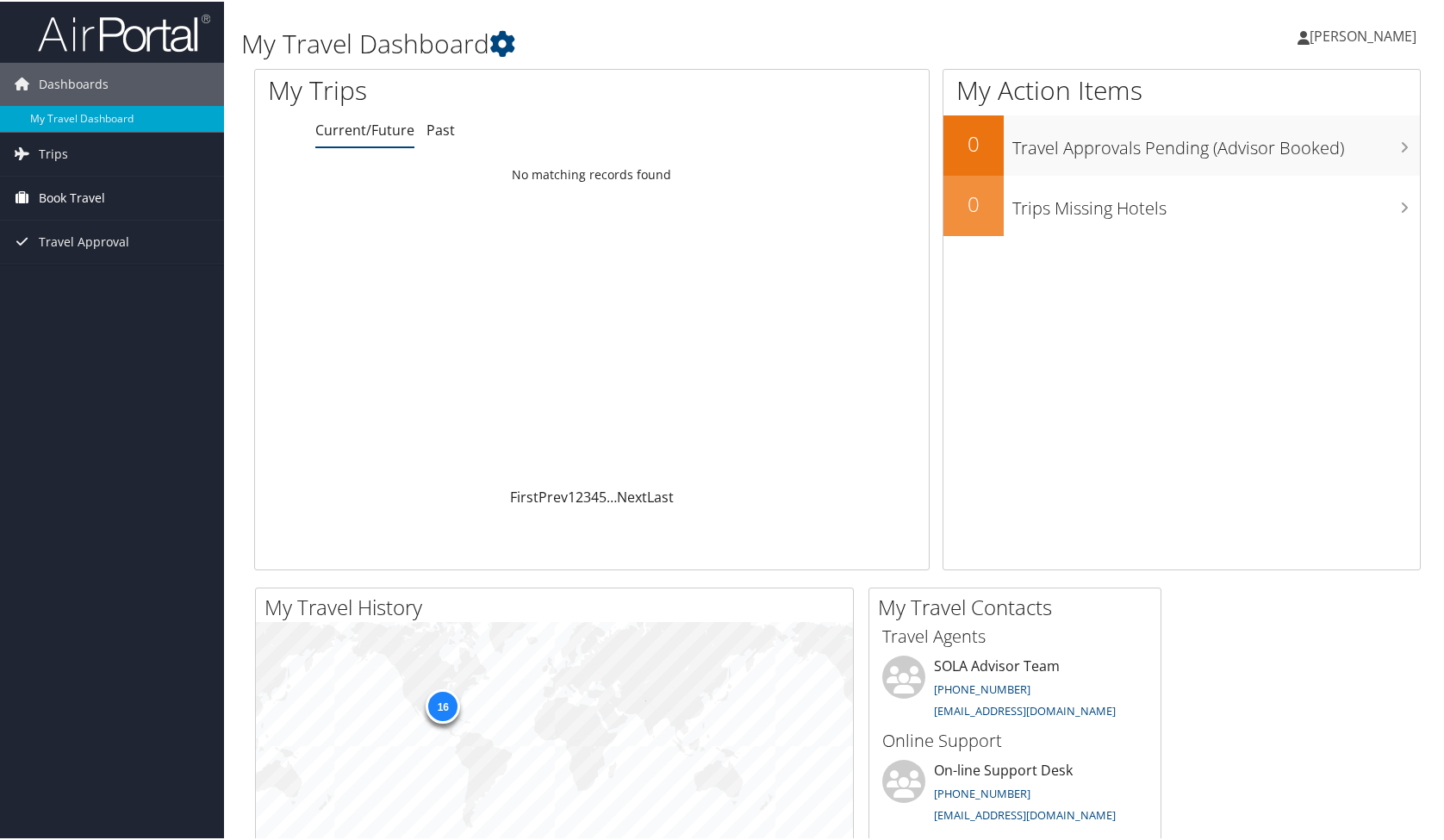
click at [106, 195] on link "Book Travel" at bounding box center [112, 197] width 224 height 43
click at [100, 195] on span "Book Travel" at bounding box center [71, 197] width 66 height 43
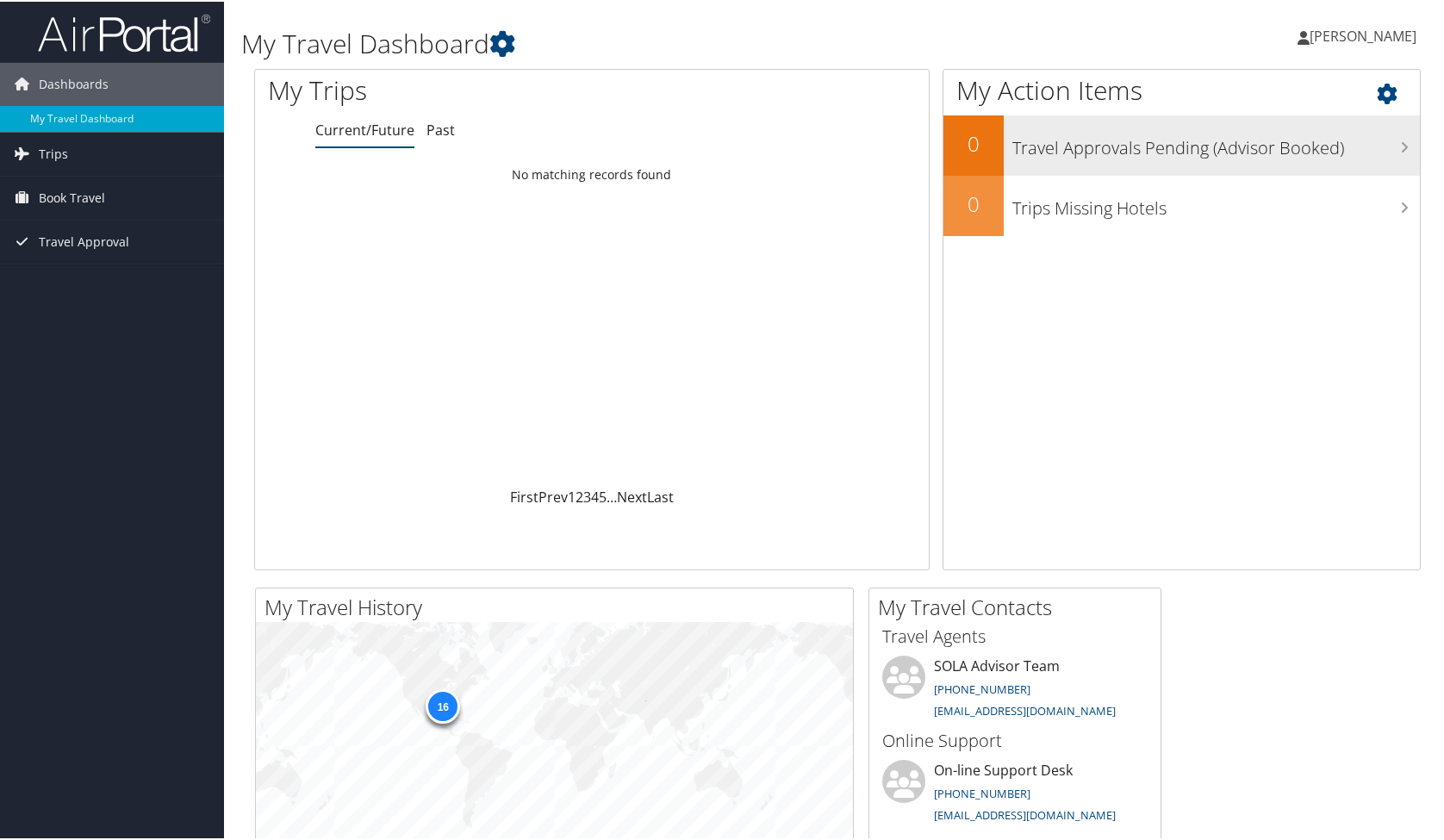
click at [1218, 143] on h3 "Travel Approvals Pending (Advisor Booked)" at bounding box center [1216, 142] width 407 height 32
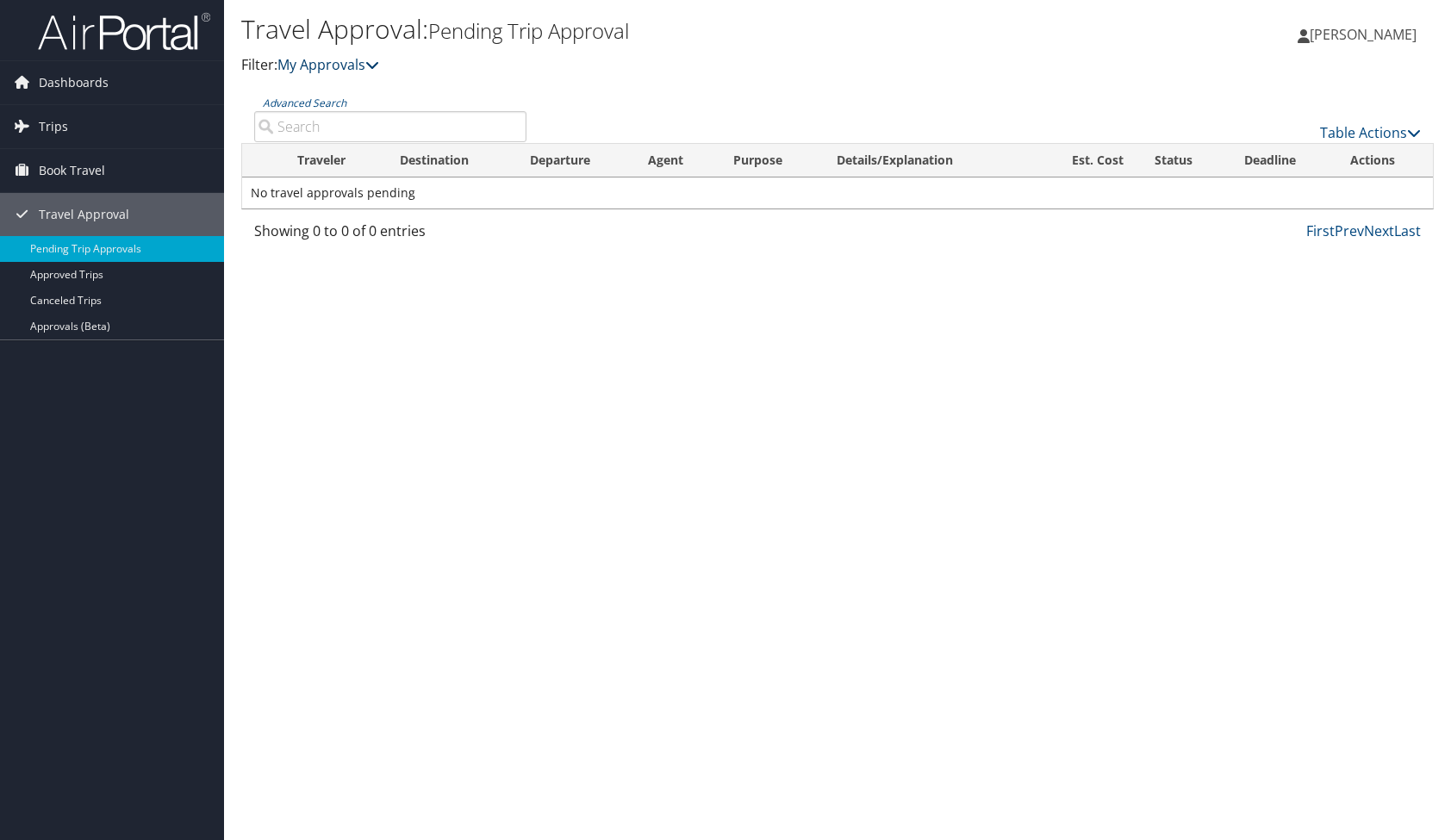
click at [379, 66] on icon at bounding box center [372, 65] width 14 height 14
click at [368, 126] on input "Advanced Search" at bounding box center [390, 127] width 272 height 31
click at [111, 274] on link "Approved Trips" at bounding box center [112, 274] width 224 height 26
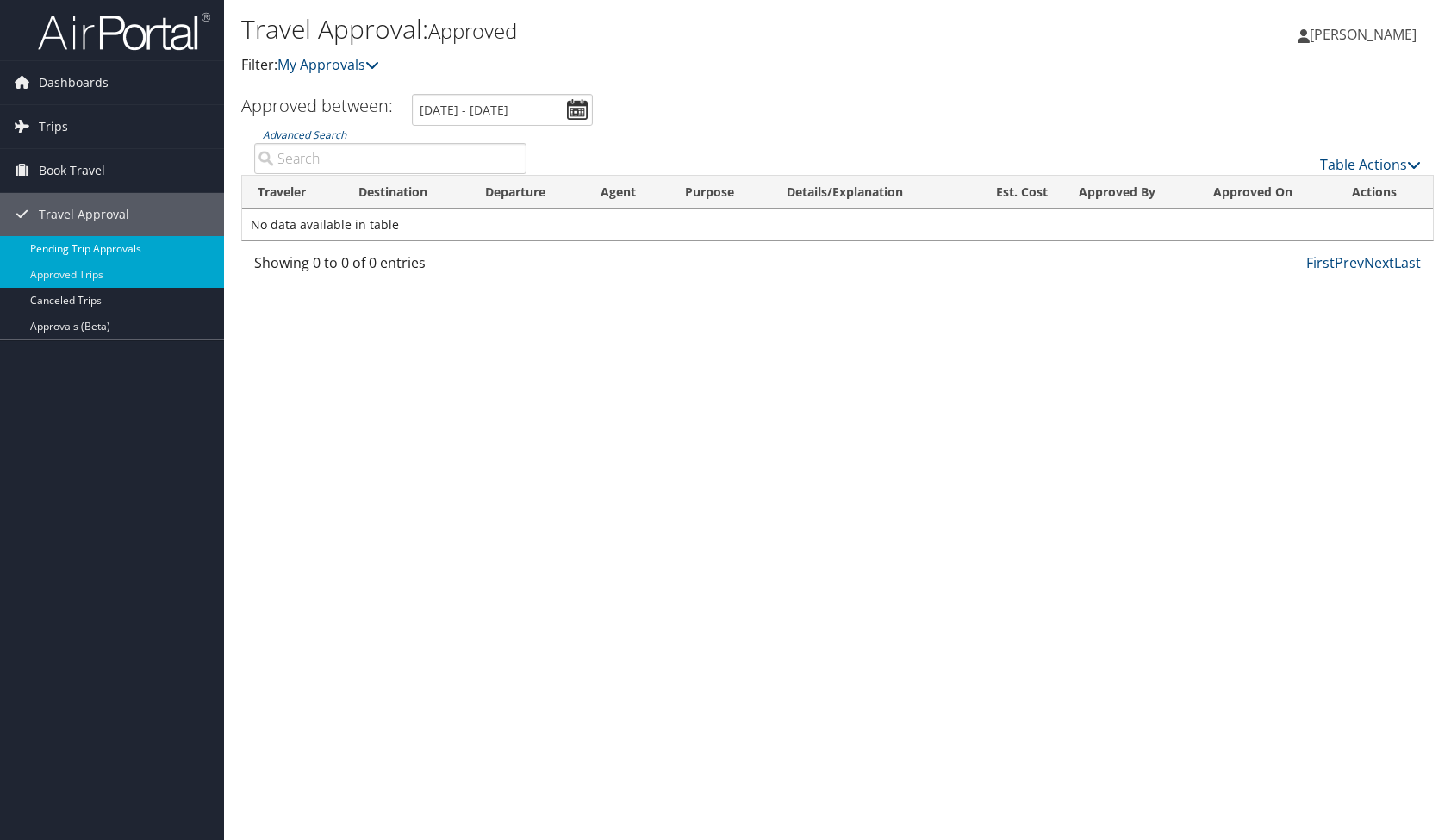
click at [133, 245] on link "Pending Trip Approvals" at bounding box center [112, 249] width 224 height 26
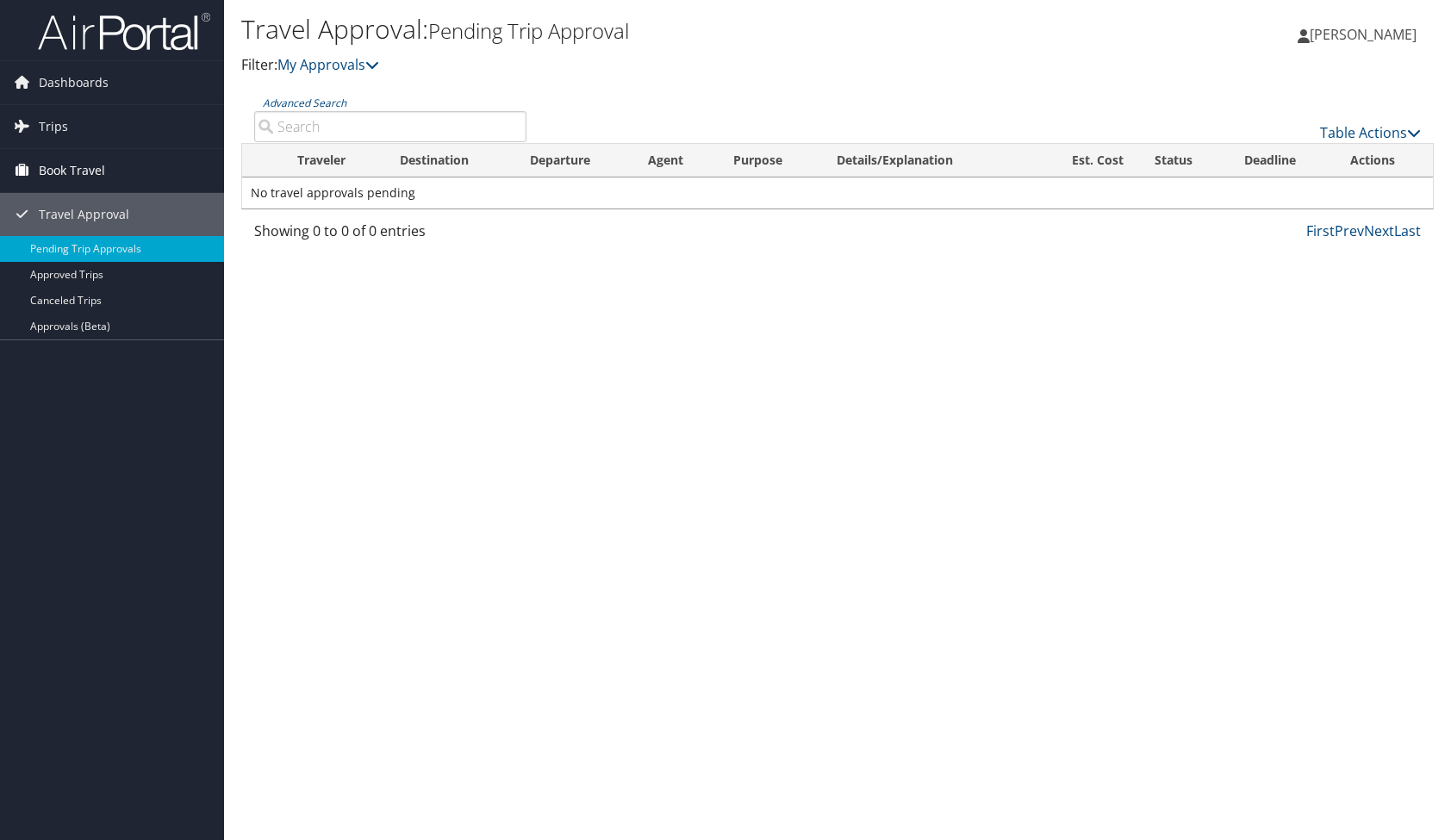
click at [84, 173] on span "Book Travel" at bounding box center [71, 171] width 66 height 43
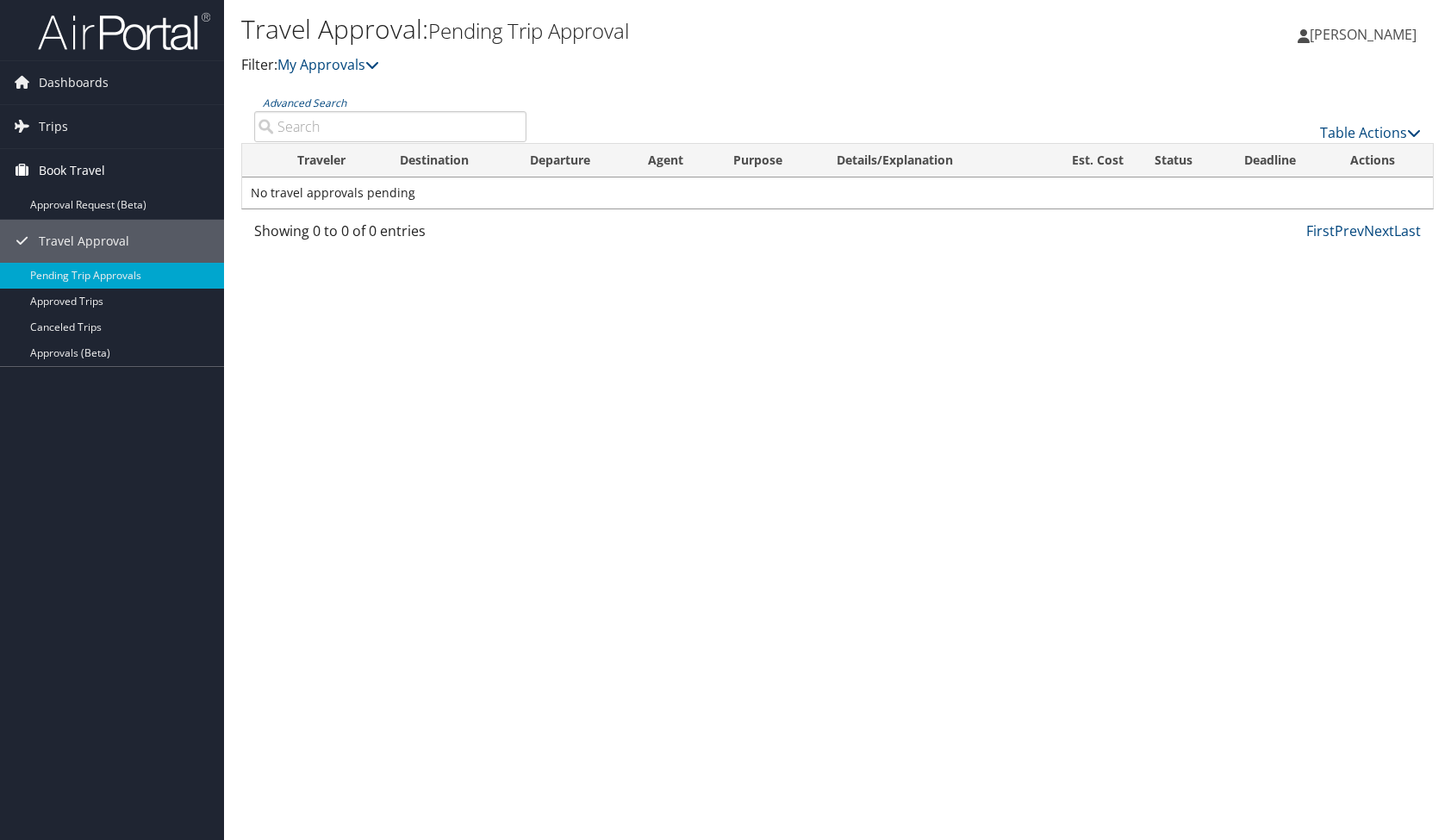
click at [84, 173] on span "Book Travel" at bounding box center [71, 171] width 66 height 43
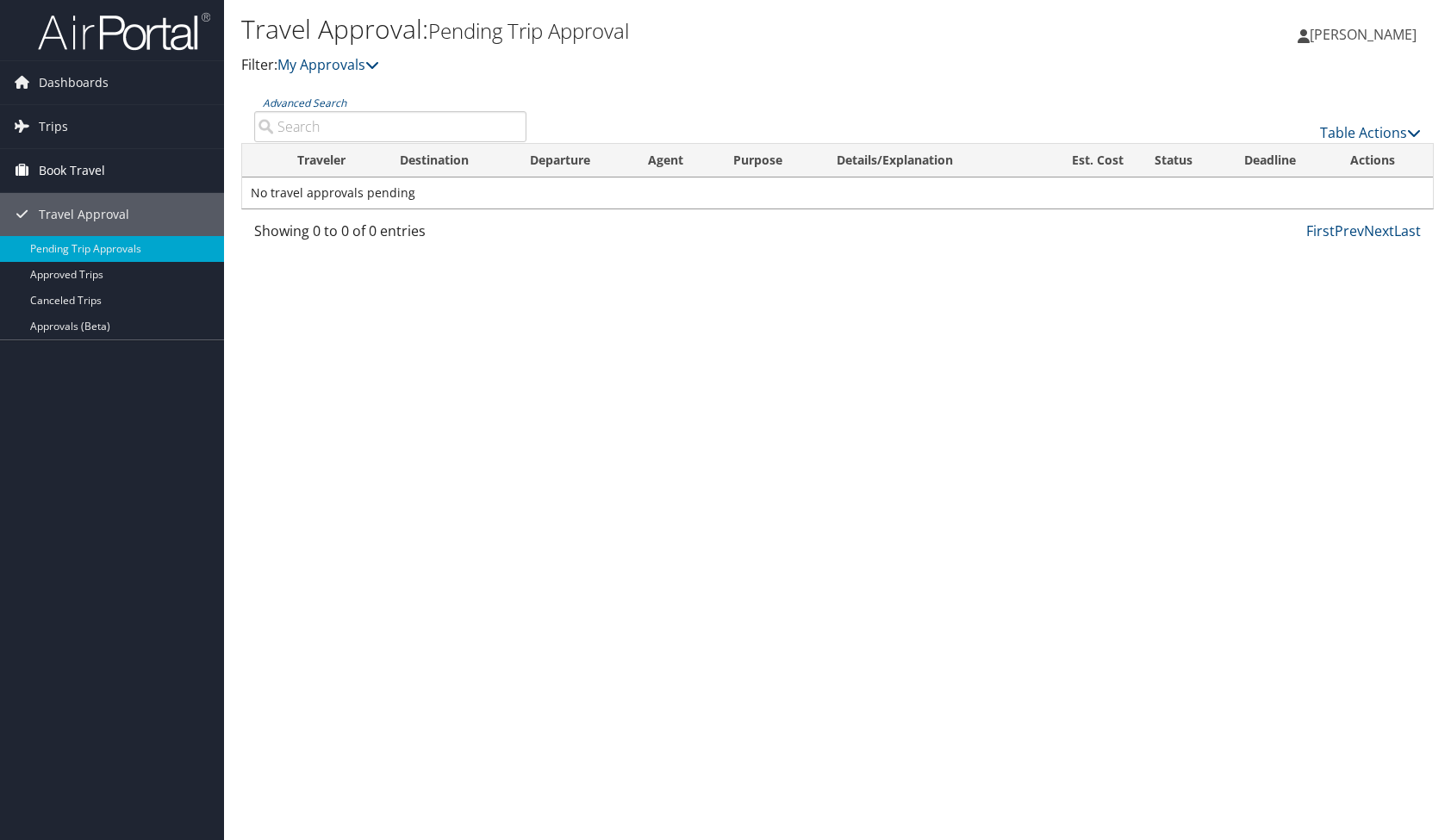
click at [75, 170] on span "Book Travel" at bounding box center [71, 171] width 66 height 43
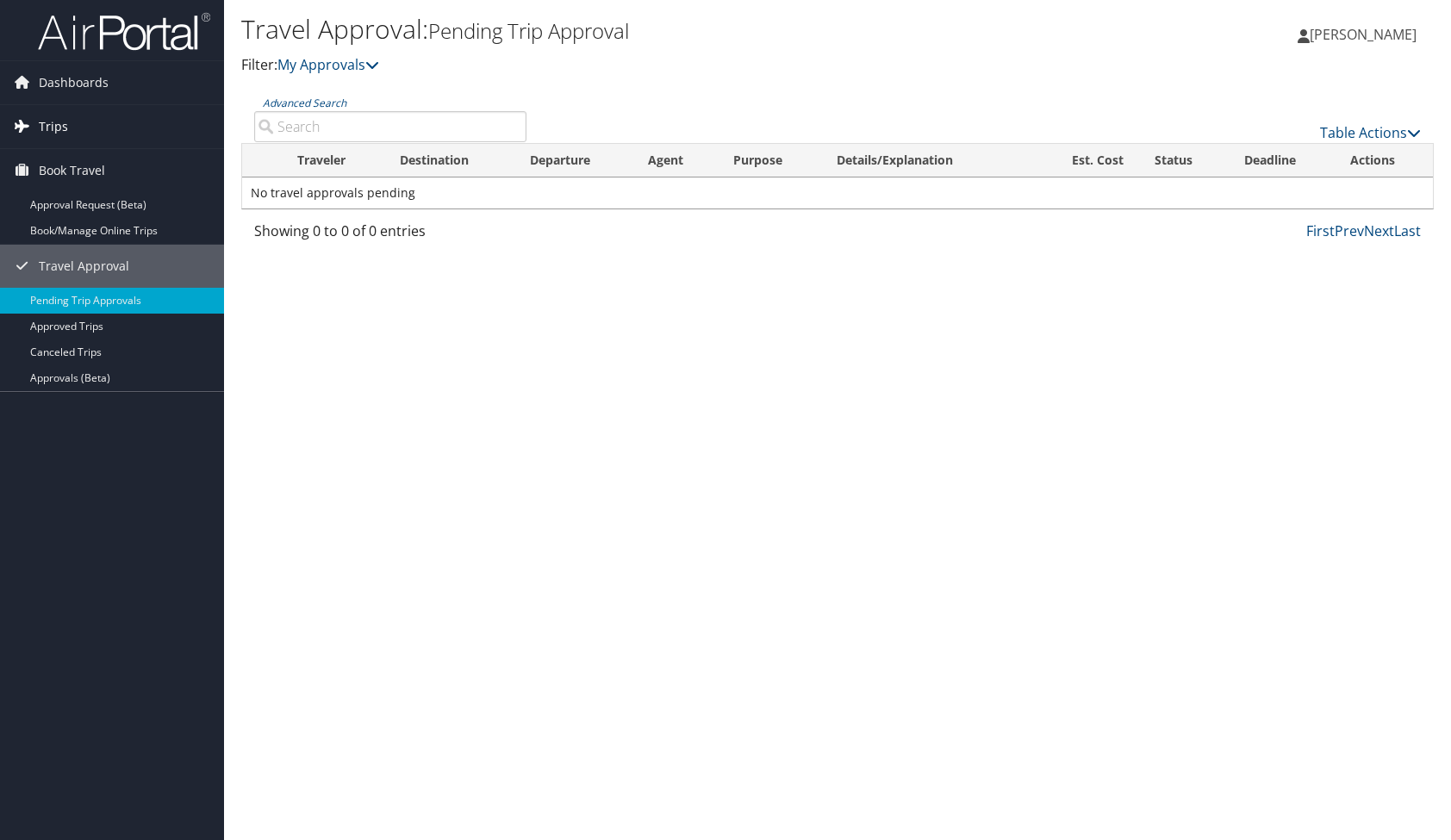
click at [65, 125] on span "Trips" at bounding box center [53, 127] width 30 height 43
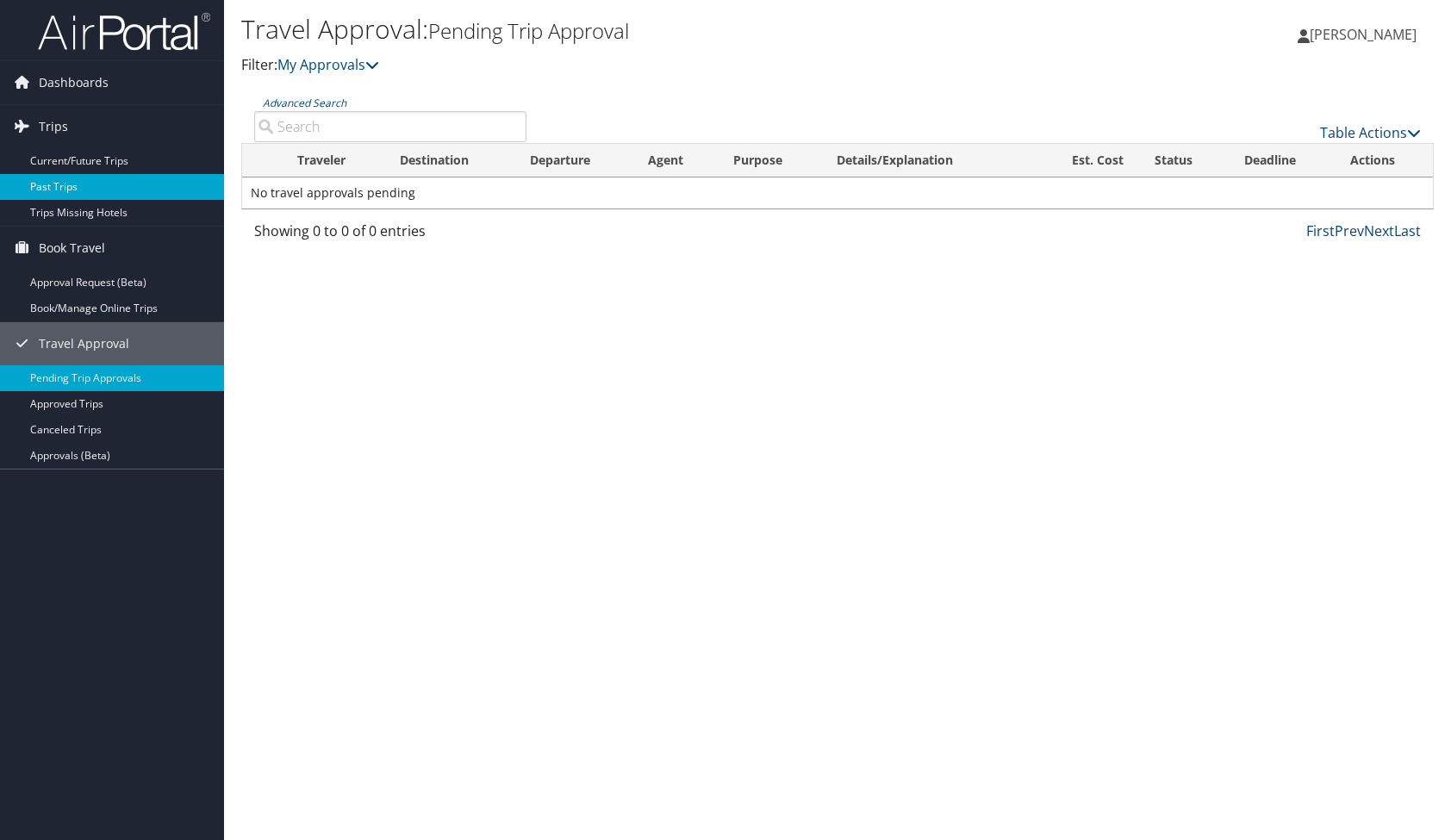
click at [71, 185] on link "Past Trips" at bounding box center [112, 187] width 224 height 26
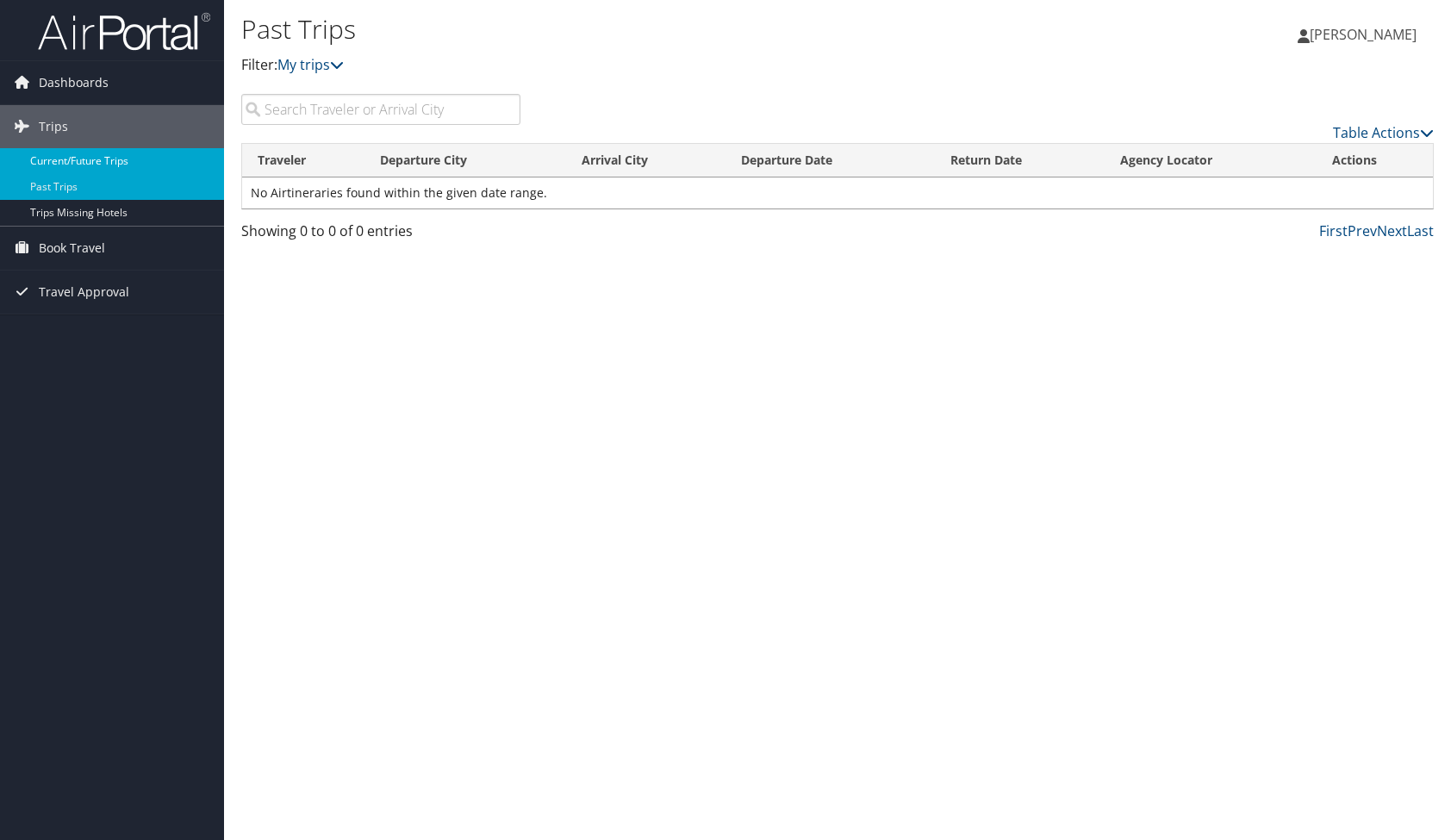
click at [81, 163] on link "Current/Future Trips" at bounding box center [112, 161] width 224 height 26
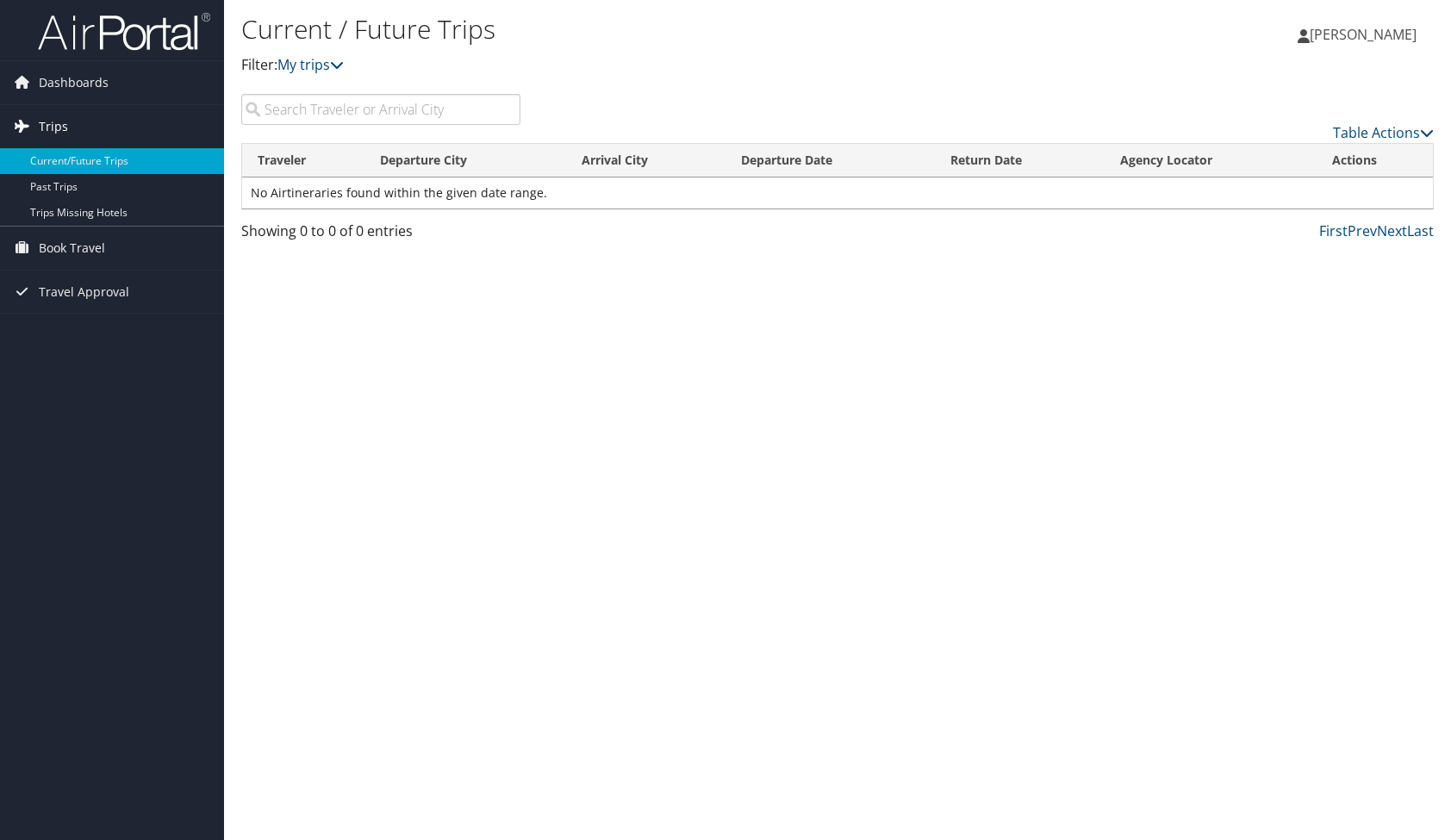
click at [74, 134] on link "Trips" at bounding box center [112, 127] width 224 height 43
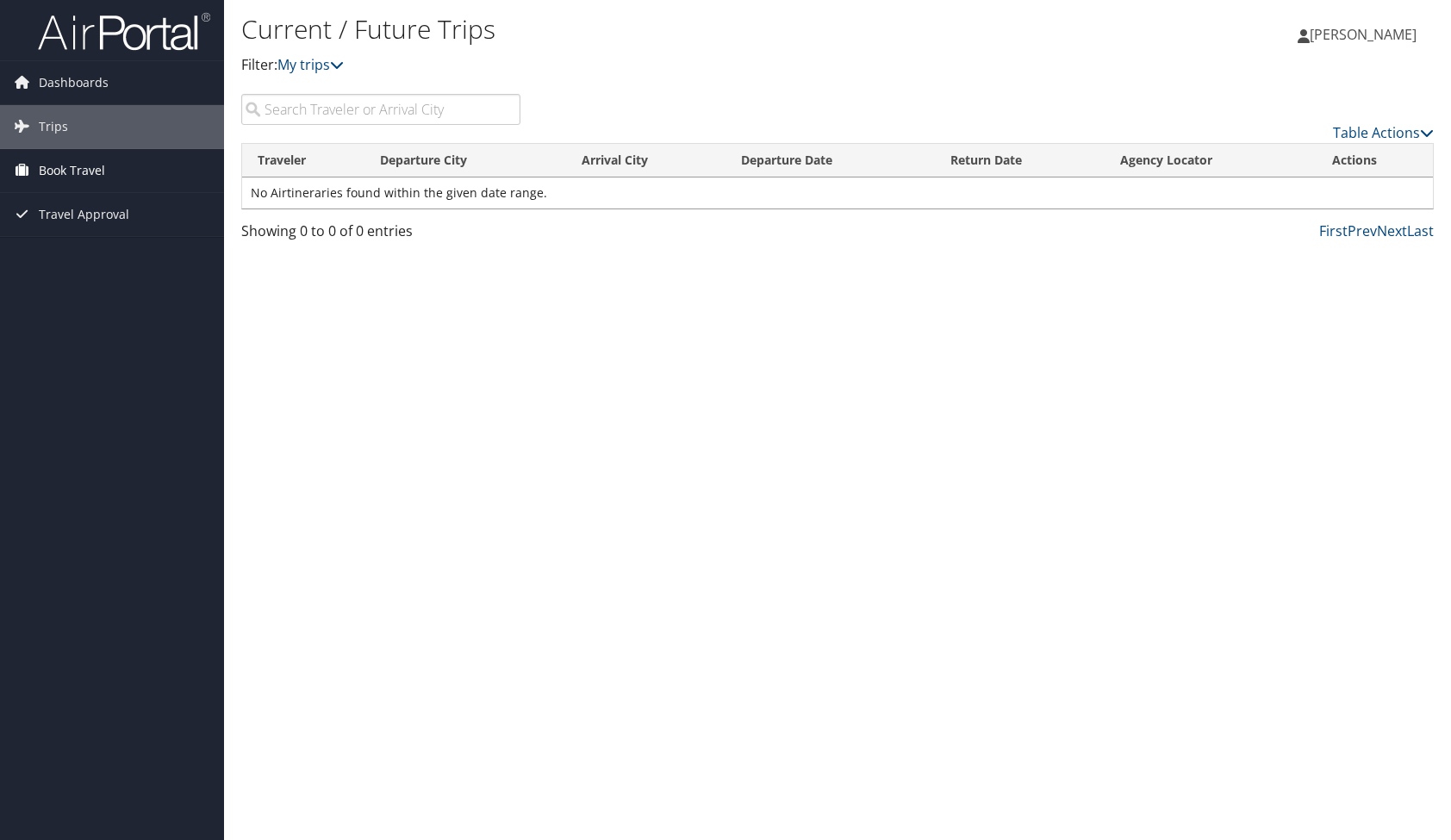
click at [65, 168] on span "Book Travel" at bounding box center [71, 171] width 66 height 43
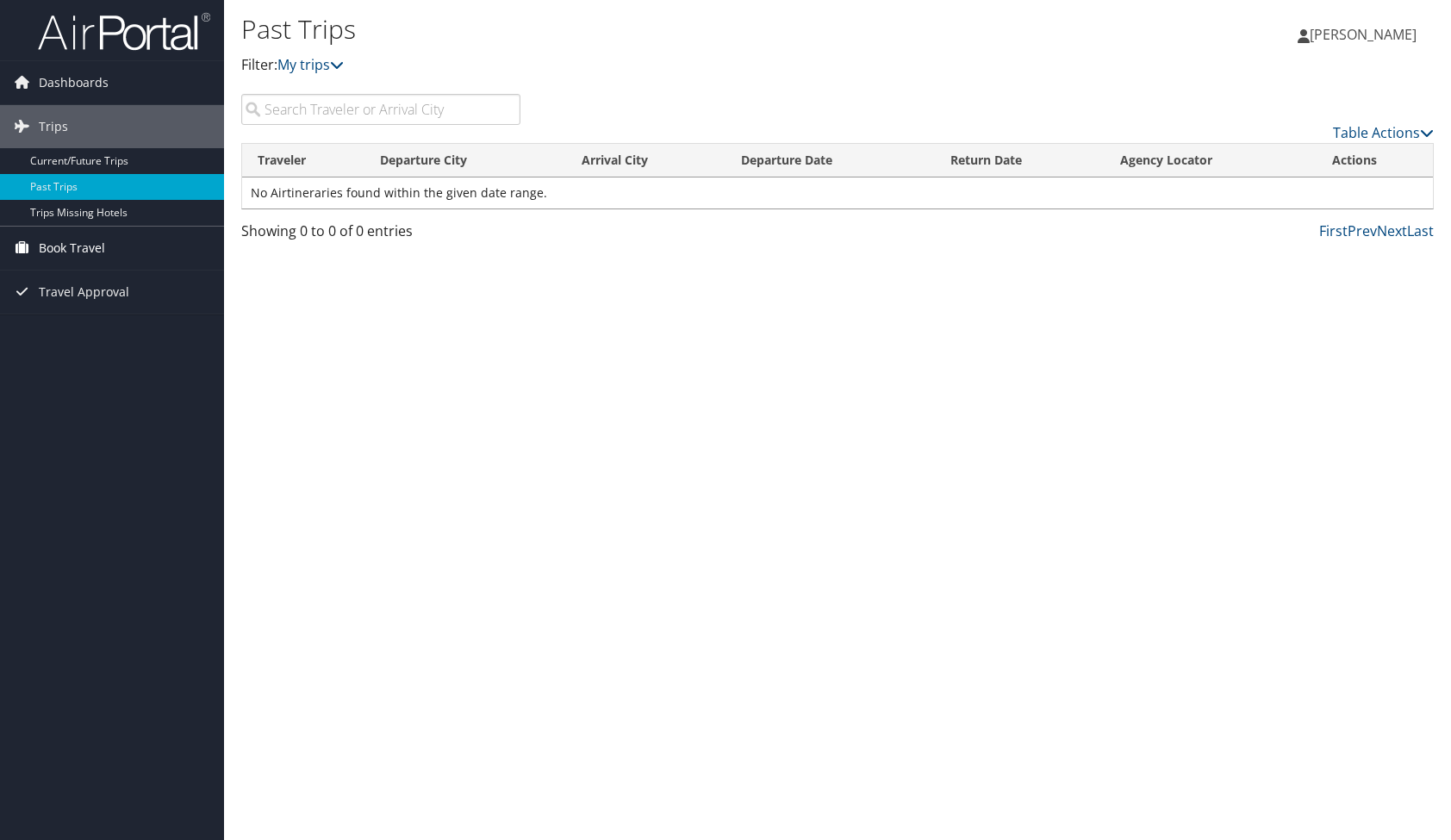
click at [59, 247] on span "Book Travel" at bounding box center [71, 248] width 66 height 43
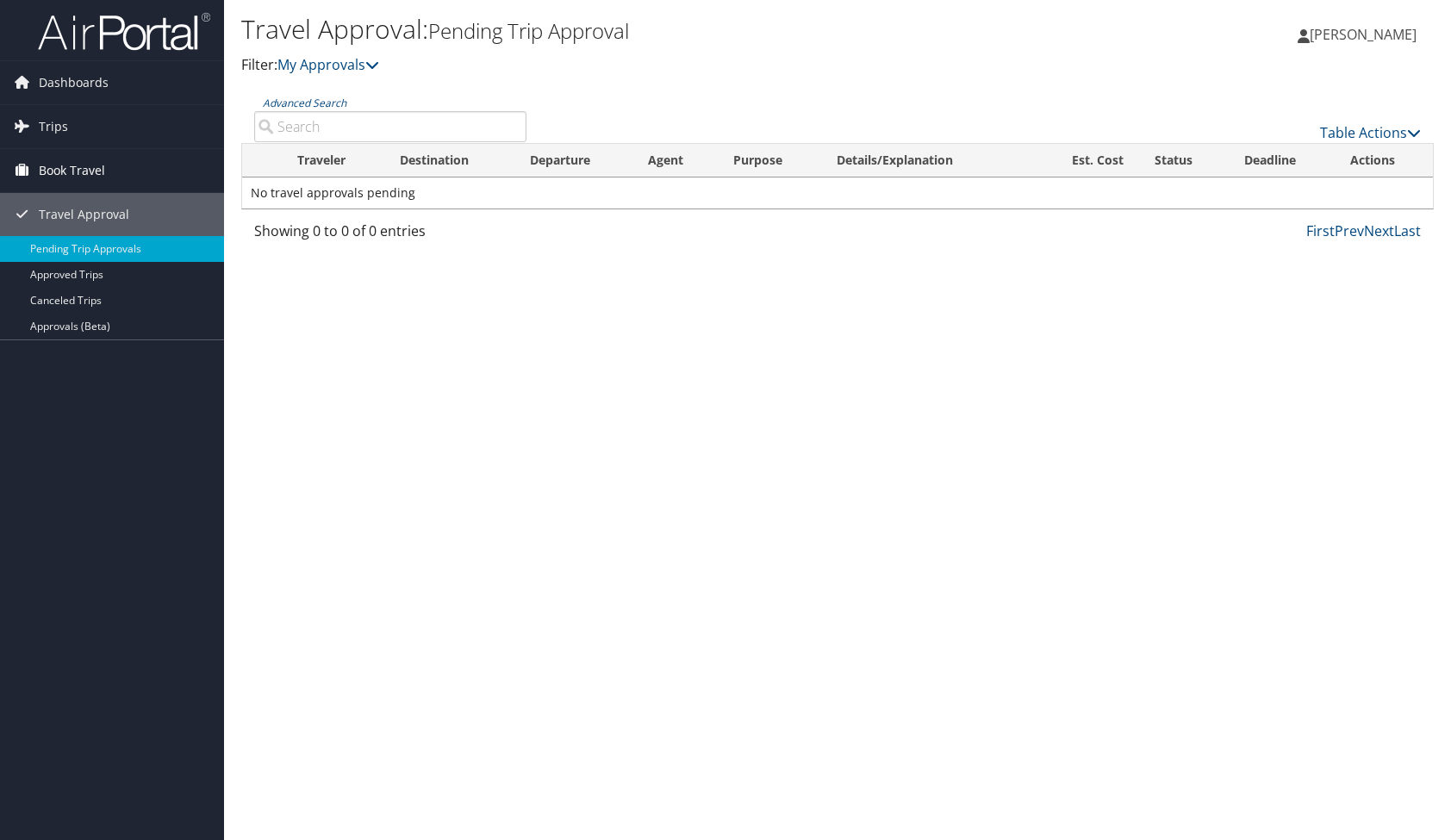
click at [60, 170] on span "Book Travel" at bounding box center [71, 171] width 66 height 43
click at [34, 166] on link "Book Travel" at bounding box center [112, 171] width 224 height 43
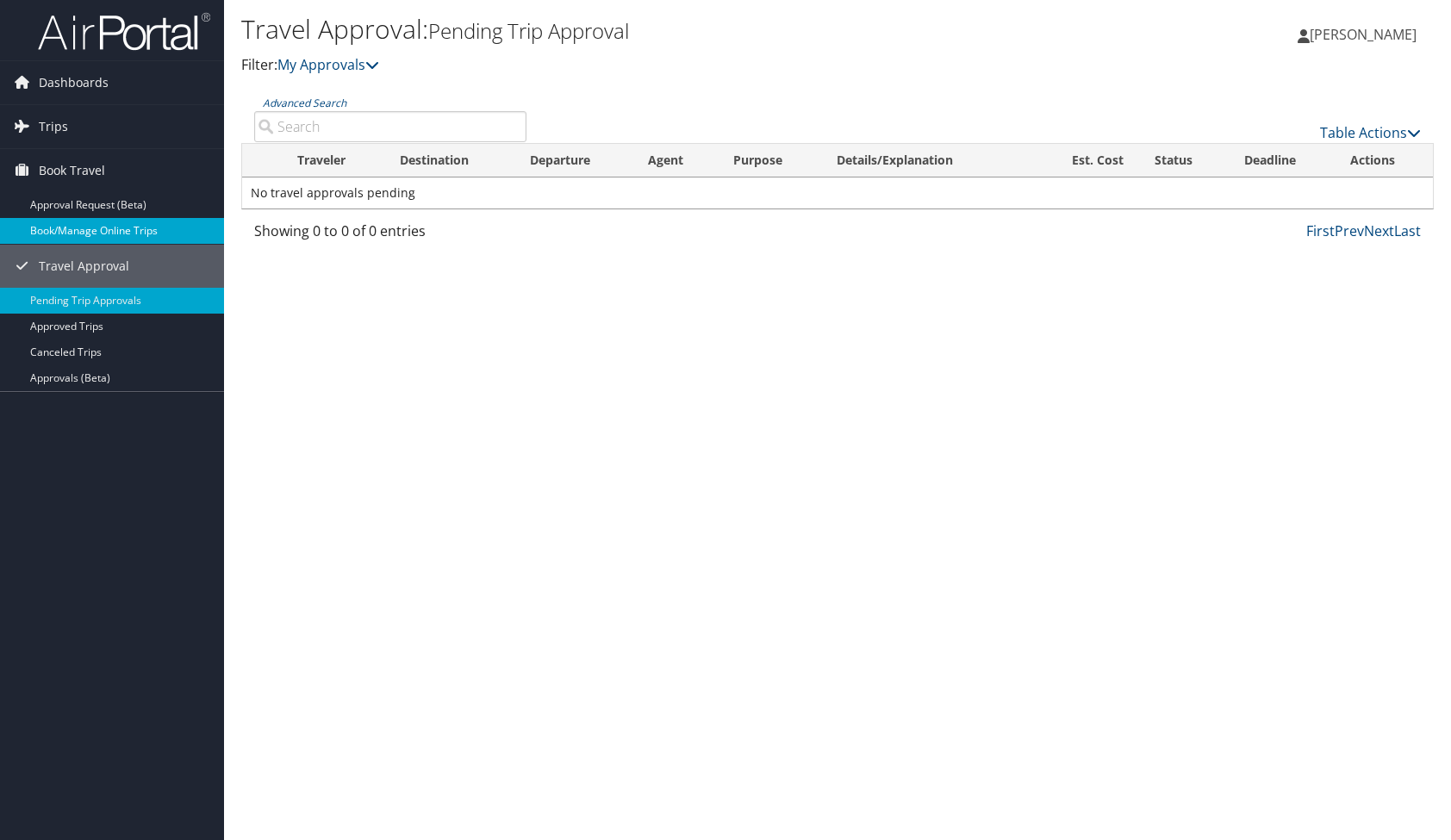
click at [74, 230] on link "Book/Manage Online Trips" at bounding box center [112, 231] width 224 height 26
